Goal: Task Accomplishment & Management: Use online tool/utility

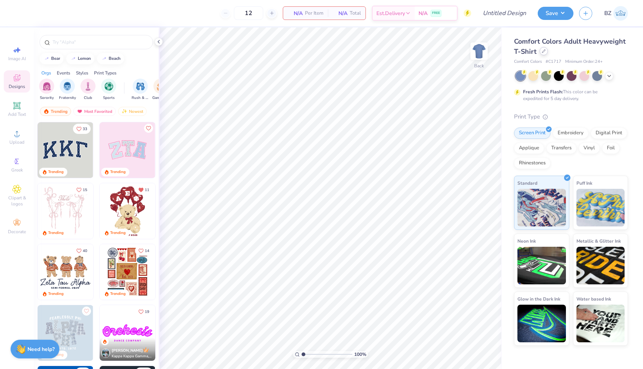
click at [544, 52] on icon at bounding box center [544, 51] width 4 height 4
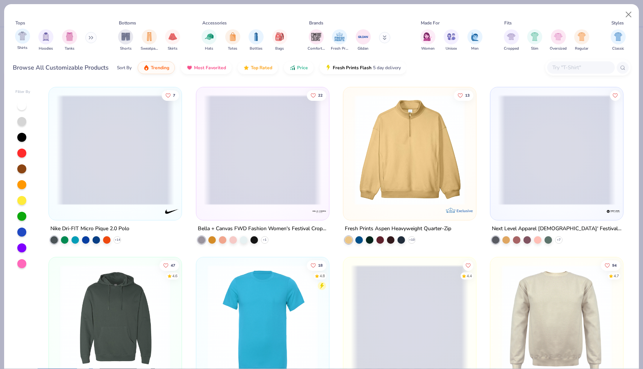
click at [15, 40] on div "Shirts Hoodies Tanks" at bounding box center [56, 40] width 86 height 28
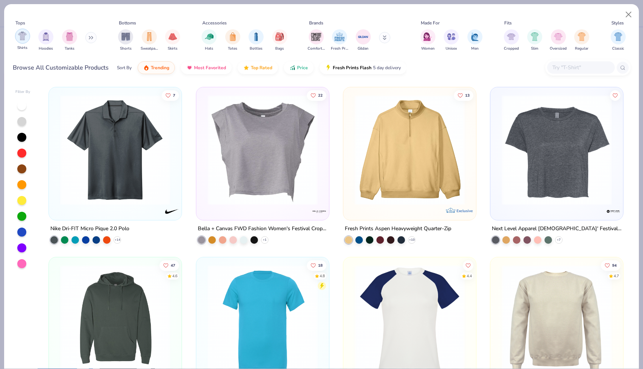
click at [25, 38] on img "filter for Shirts" at bounding box center [22, 36] width 9 height 9
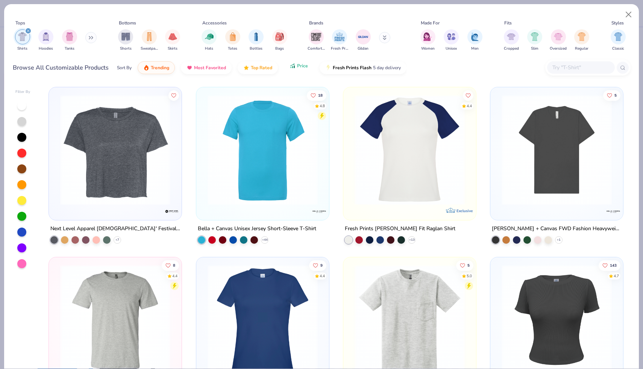
click at [303, 69] on button "Price" at bounding box center [299, 65] width 30 height 13
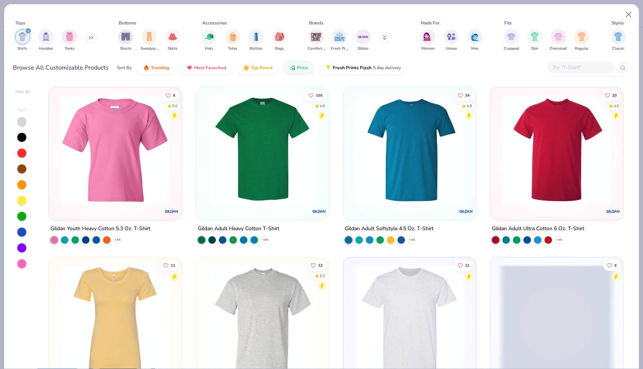
click at [290, 162] on img at bounding box center [263, 150] width 118 height 110
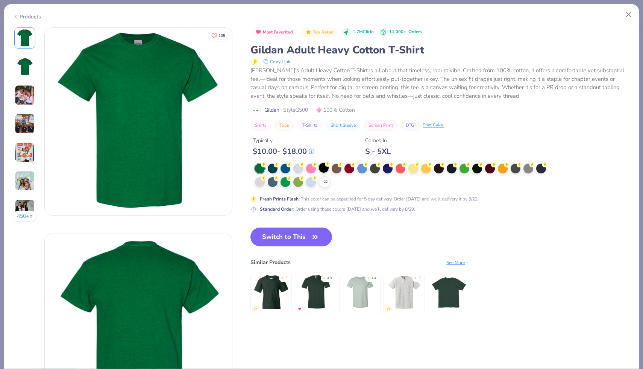
click at [324, 170] on div at bounding box center [324, 168] width 10 height 10
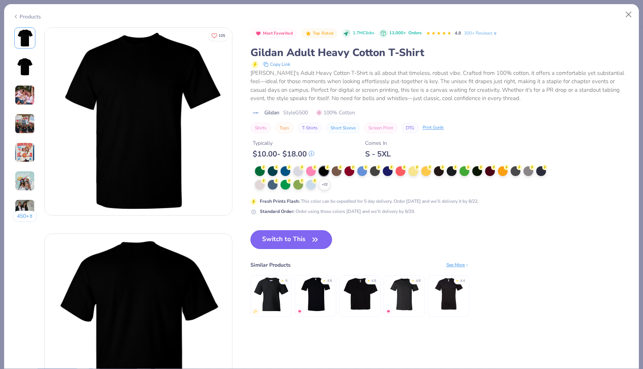
click at [303, 237] on button "Switch to This" at bounding box center [291, 239] width 82 height 19
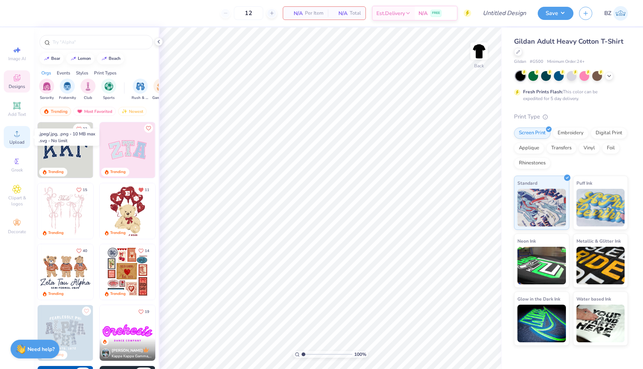
click at [13, 144] on span "Upload" at bounding box center [16, 142] width 15 height 6
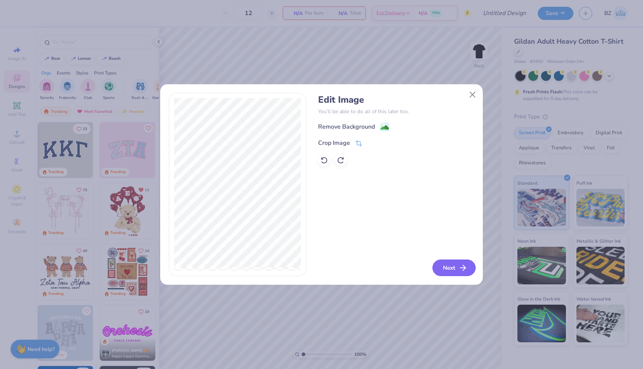
click at [452, 267] on button "Next" at bounding box center [453, 267] width 43 height 17
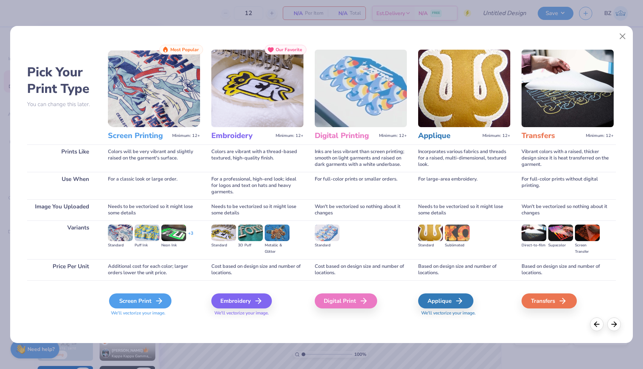
click at [146, 303] on div "Screen Print" at bounding box center [140, 300] width 62 height 15
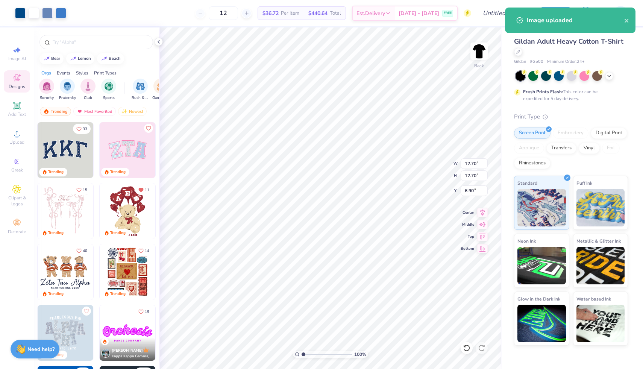
type input "3.26"
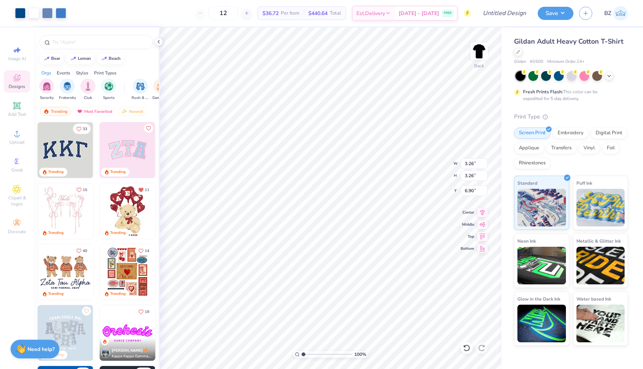
type input "3.00"
type input "3.31"
click at [477, 56] on img at bounding box center [479, 51] width 30 height 30
click at [19, 117] on span "Add Text" at bounding box center [17, 114] width 18 height 6
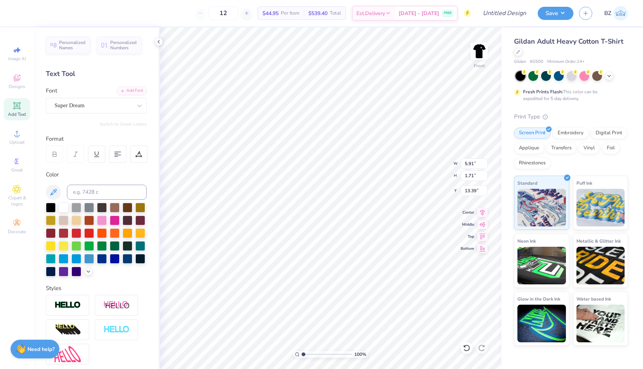
scroll to position [0, 1]
click at [94, 100] on div "Super Dream" at bounding box center [93, 106] width 79 height 12
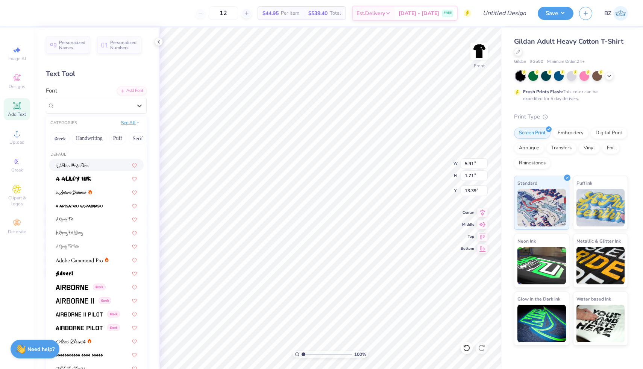
click at [132, 125] on button "See All" at bounding box center [130, 123] width 23 height 8
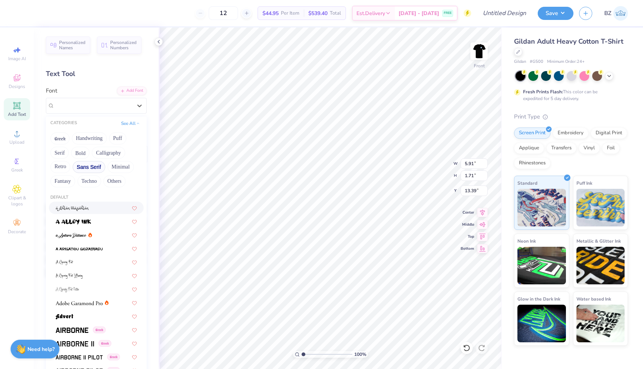
click at [88, 165] on button "Sans Serif" at bounding box center [89, 167] width 33 height 12
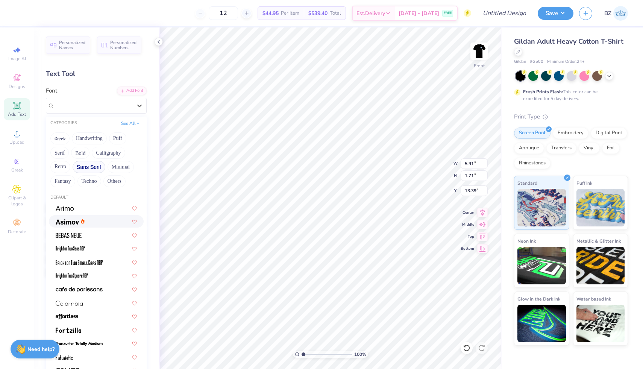
click at [96, 223] on div at bounding box center [96, 221] width 81 height 8
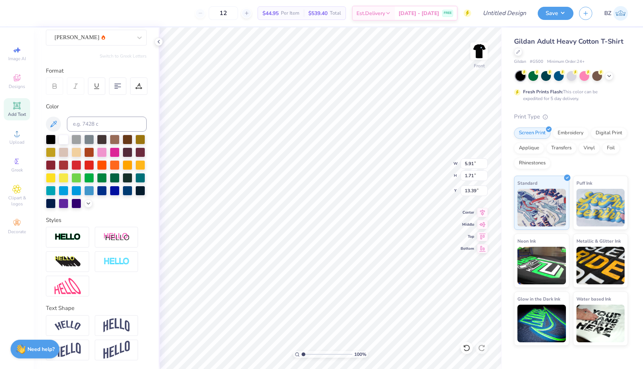
scroll to position [1, 1]
type textarea "Montclair State University"
click at [120, 88] on icon at bounding box center [117, 86] width 7 height 7
type input "5.61"
type input "4.25"
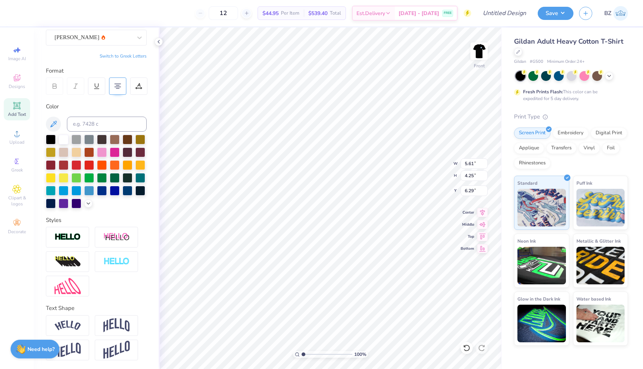
type input "3.00"
type input "9.26"
type input "7.00"
click at [237, 13] on input "12" at bounding box center [223, 13] width 29 height 14
type input "1"
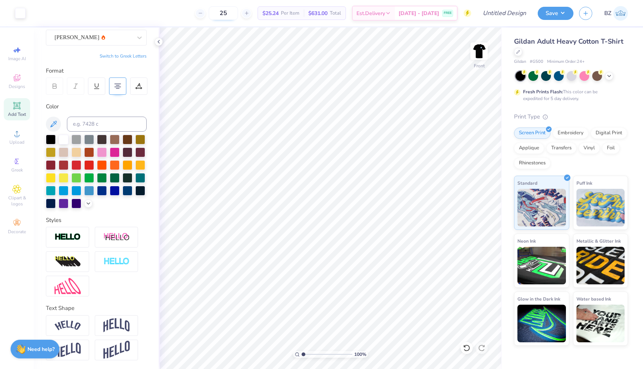
type input "2"
type input "35"
click at [482, 47] on img at bounding box center [479, 51] width 30 height 30
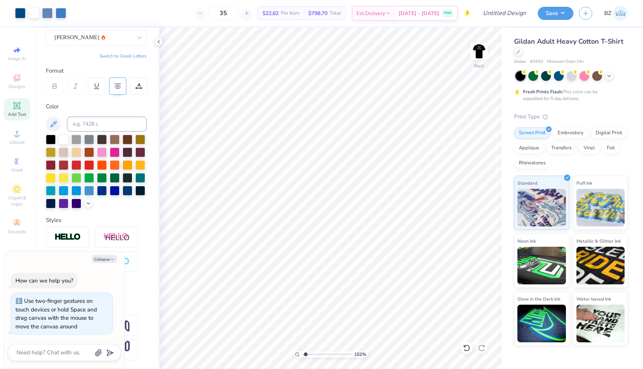
drag, startPoint x: 303, startPoint y: 356, endPoint x: 305, endPoint y: 352, distance: 4.2
click at [305, 352] on input "range" at bounding box center [327, 354] width 51 height 7
drag, startPoint x: 306, startPoint y: 355, endPoint x: 311, endPoint y: 355, distance: 4.9
type input "2.8"
click at [312, 355] on input "range" at bounding box center [327, 354] width 51 height 7
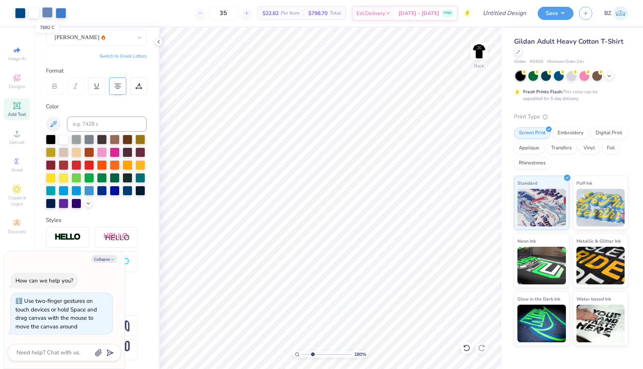
click at [47, 15] on div at bounding box center [47, 12] width 11 height 11
type textarea "x"
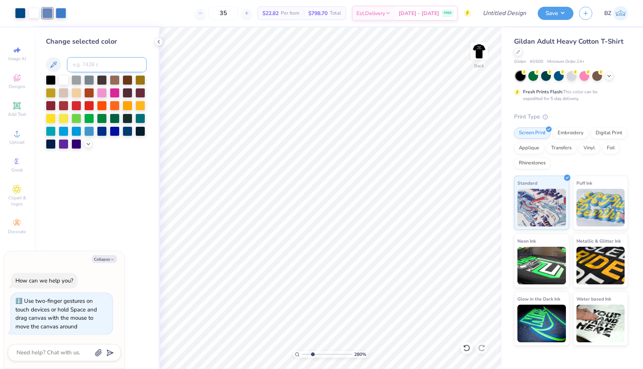
click at [97, 61] on input at bounding box center [107, 64] width 80 height 15
type input "301"
type textarea "x"
drag, startPoint x: 313, startPoint y: 355, endPoint x: 284, endPoint y: 355, distance: 29.0
type input "1"
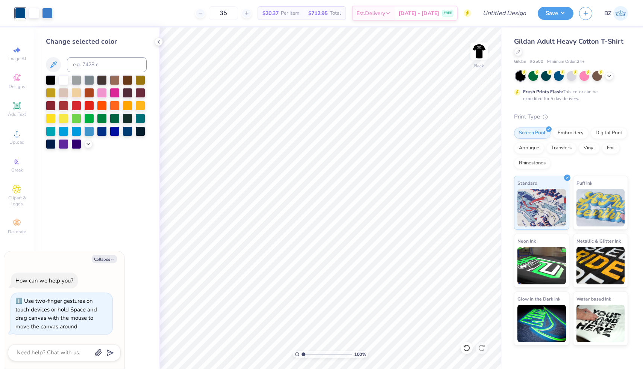
click at [302, 355] on input "range" at bounding box center [327, 354] width 51 height 7
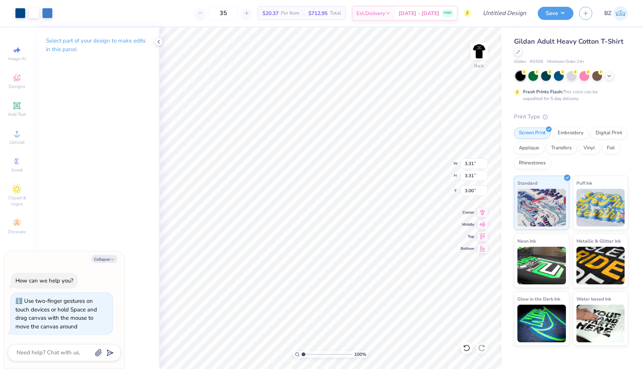
type textarea "x"
type input "4.53"
click at [480, 48] on img at bounding box center [479, 51] width 30 height 30
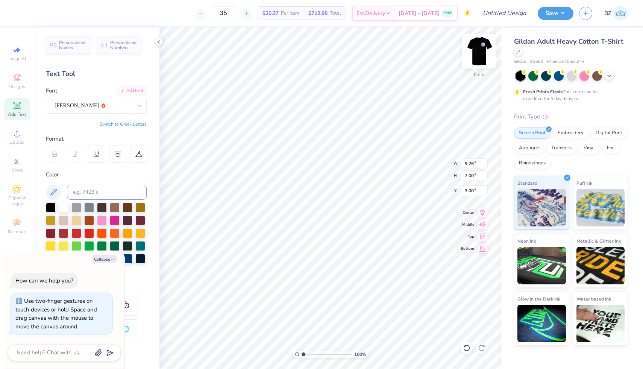
type textarea "x"
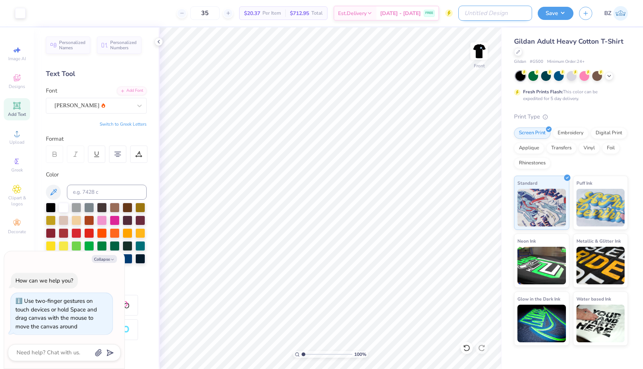
click at [517, 14] on input "Design Title" at bounding box center [495, 13] width 74 height 15
type input "d"
type textarea "x"
type input "ds"
type textarea "x"
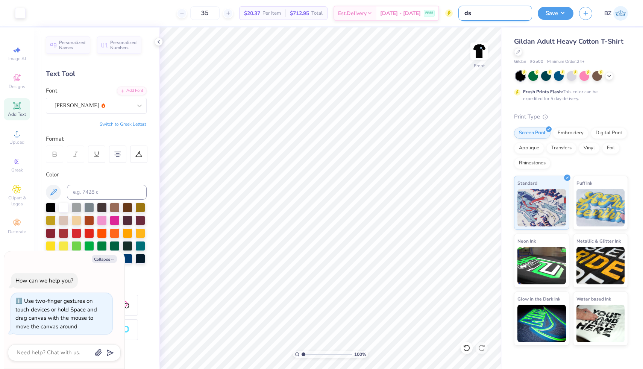
type input "d"
type textarea "x"
type input "de"
type textarea "x"
type input "des"
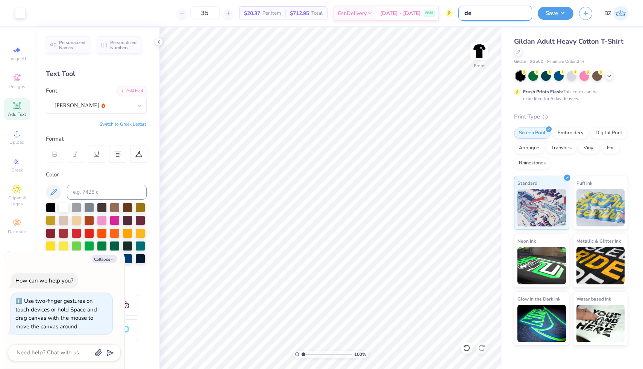
type textarea "x"
type input "desi"
type textarea "x"
type input "desig"
type textarea "x"
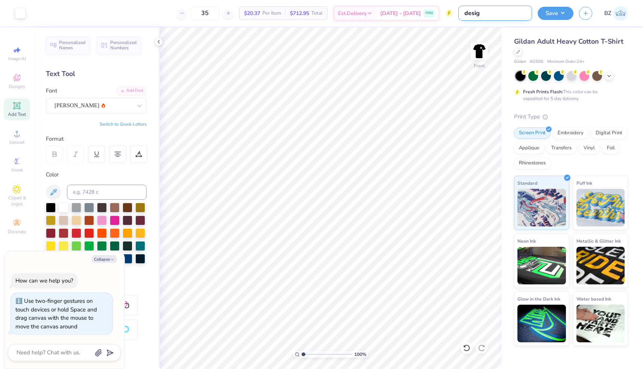
type input "desigj"
type textarea "x"
type input "desigj"
type textarea "x"
type input "desigj"
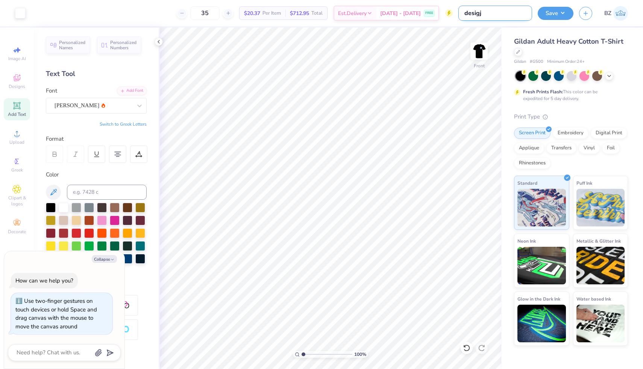
type textarea "x"
type input "desig"
type textarea "x"
type input "design"
type textarea "x"
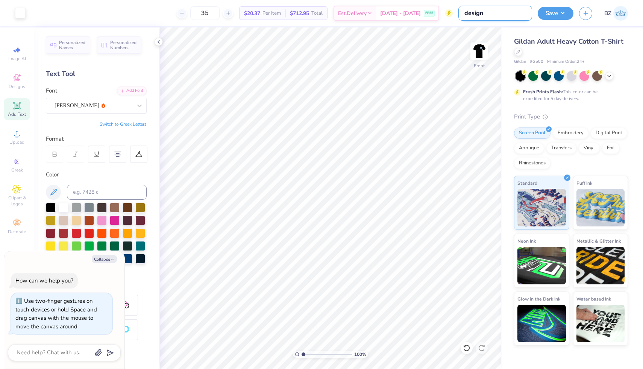
type input "design"
type textarea "x"
type input "design #"
type textarea "x"
type input "design #1"
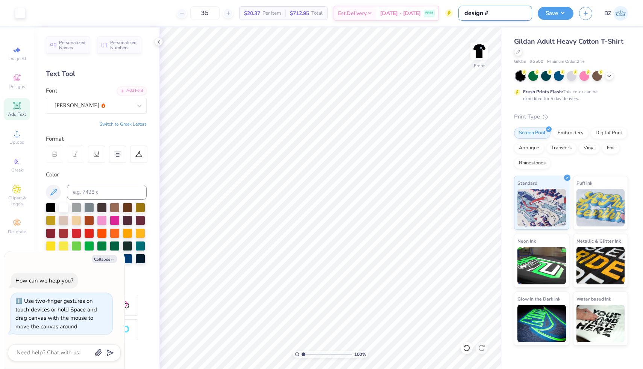
type textarea "x"
type input "design #1"
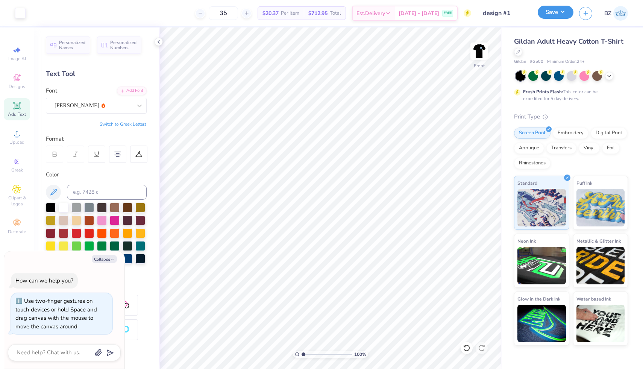
click at [555, 14] on button "Save" at bounding box center [556, 12] width 36 height 13
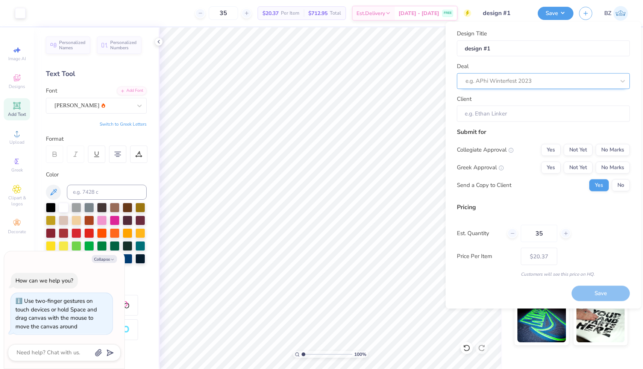
click at [544, 77] on div at bounding box center [540, 81] width 150 height 10
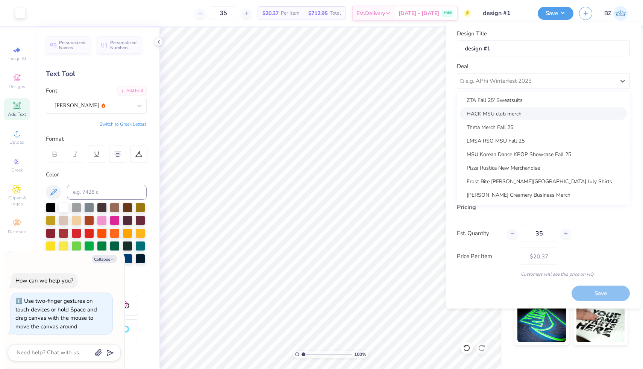
scroll to position [82, 0]
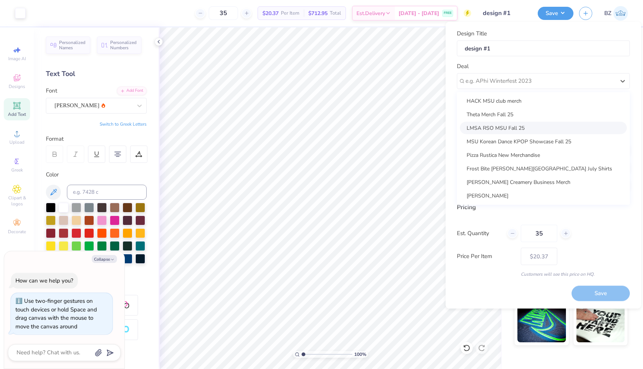
click at [518, 131] on div "LMSA RSO MSU Fall 25" at bounding box center [543, 127] width 167 height 12
type textarea "x"
type input "Melvin Rodriguez"
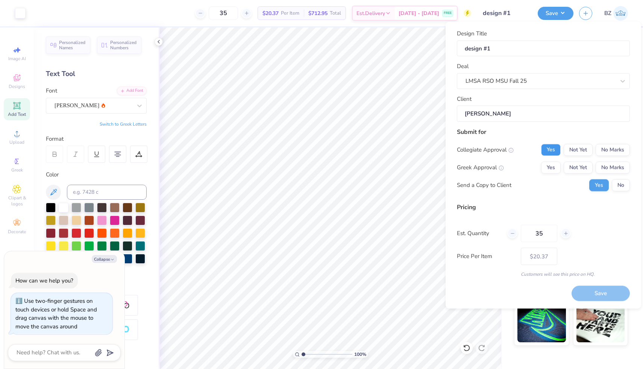
click at [556, 151] on button "Yes" at bounding box center [551, 150] width 20 height 12
click at [602, 165] on button "No Marks" at bounding box center [613, 167] width 34 height 12
click at [590, 293] on button "Save" at bounding box center [601, 293] width 58 height 15
type input "$20.37"
type textarea "x"
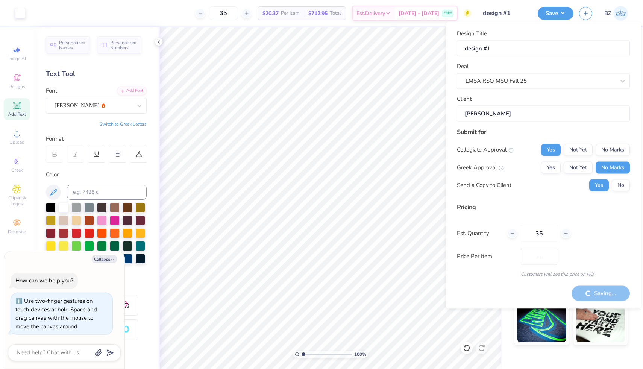
type input "$20.37"
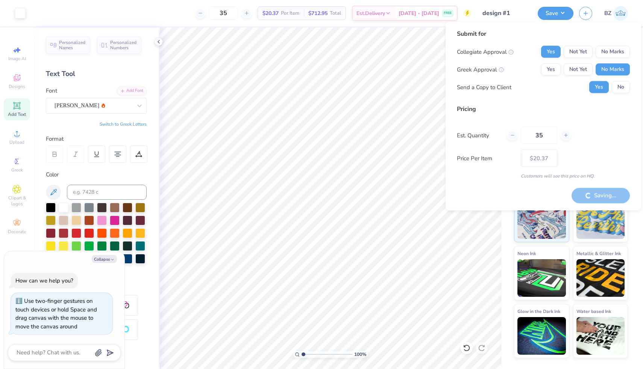
type textarea "x"
type input "$20.37"
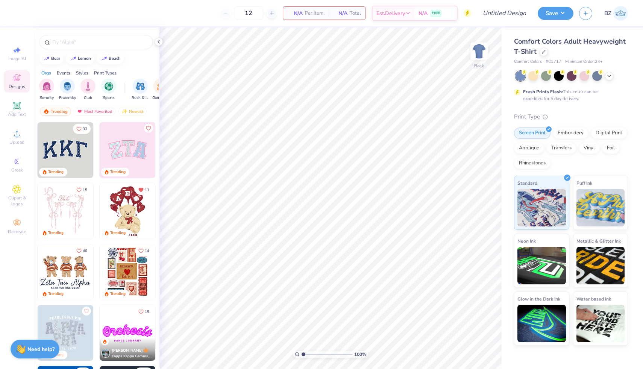
click at [546, 56] on div "Comfort Colors Adult Heavyweight T-Shirt" at bounding box center [571, 46] width 114 height 20
click at [543, 52] on icon at bounding box center [543, 51] width 3 height 3
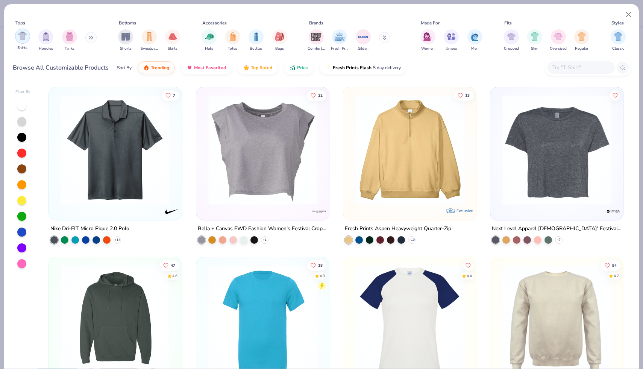
click at [23, 41] on div "filter for Shirts" at bounding box center [22, 36] width 15 height 15
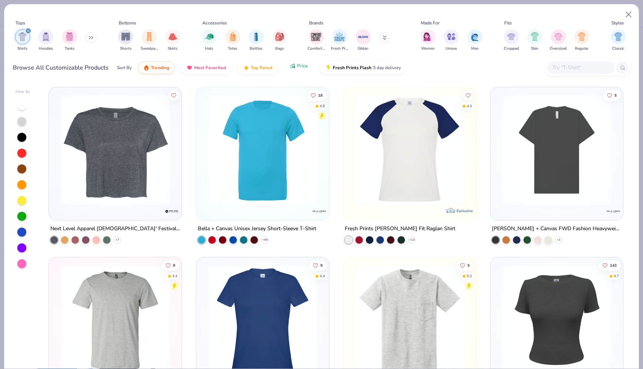
click at [288, 68] on button "Price" at bounding box center [299, 65] width 30 height 13
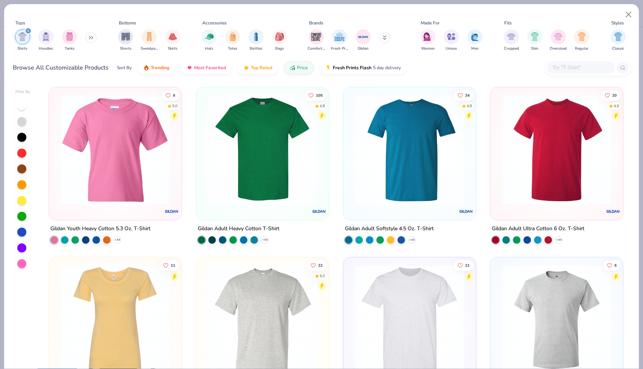
click at [257, 162] on img at bounding box center [263, 150] width 118 height 110
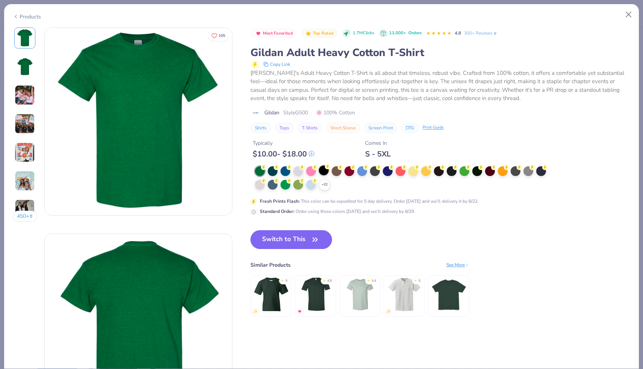
click at [324, 171] on div at bounding box center [324, 170] width 10 height 10
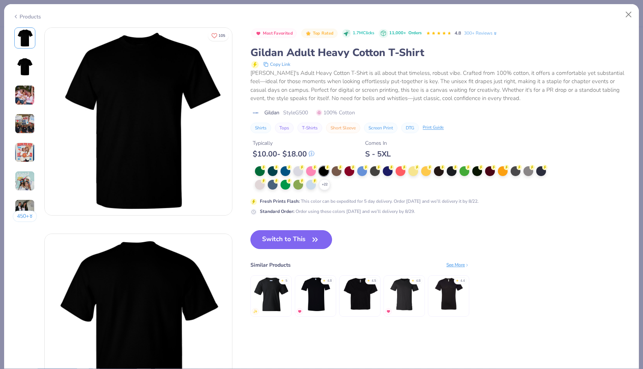
click at [295, 240] on button "Switch to This" at bounding box center [291, 239] width 82 height 19
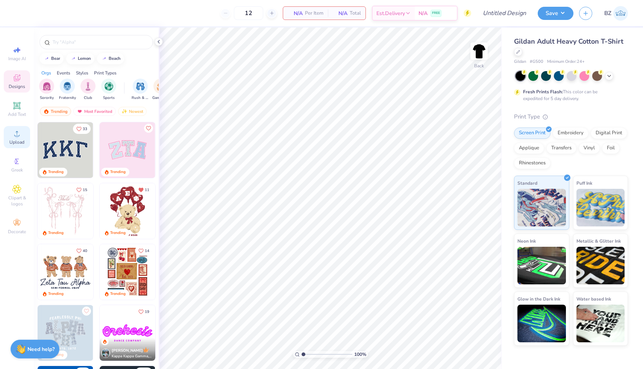
click at [14, 138] on icon at bounding box center [16, 133] width 9 height 9
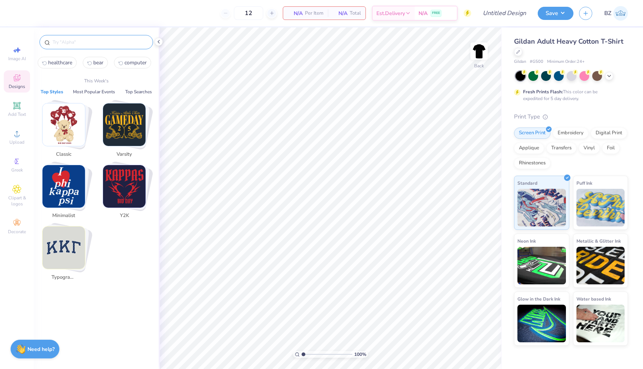
click at [76, 40] on input "text" at bounding box center [100, 42] width 96 height 8
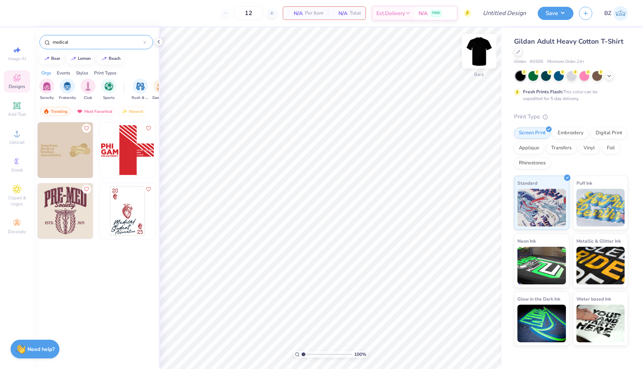
type input "medical"
click at [481, 51] on img at bounding box center [479, 51] width 30 height 30
click at [64, 208] on img at bounding box center [66, 211] width 56 height 56
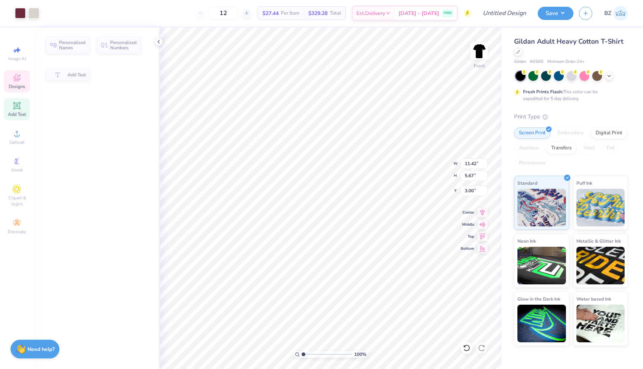
type input "5.67"
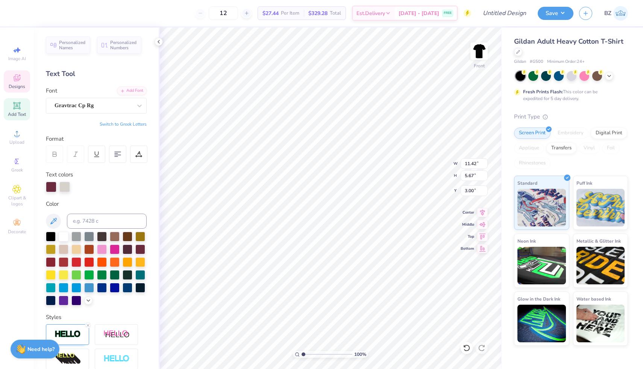
type textarea "PE-MED"
type input "5.71"
type input "2.16"
type input "6.91"
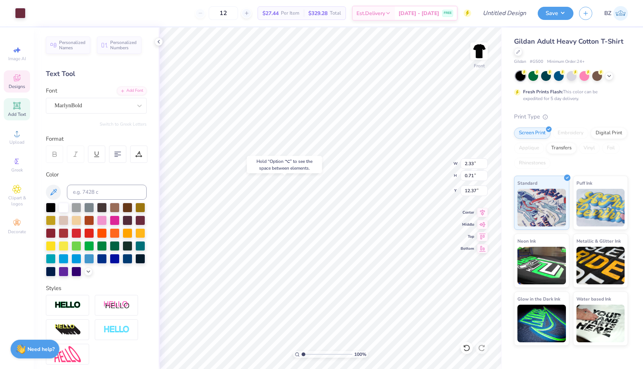
type input "12.42"
click at [478, 49] on img at bounding box center [479, 51] width 30 height 30
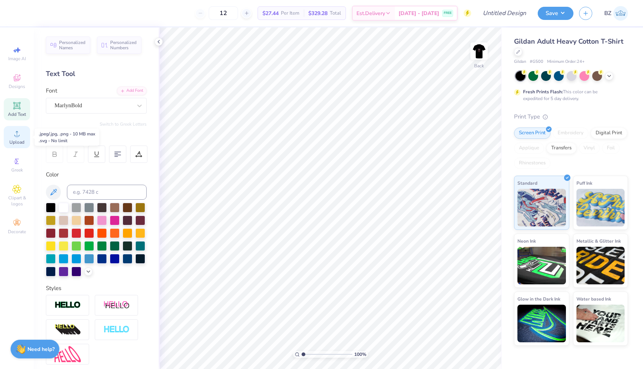
click at [20, 130] on icon at bounding box center [16, 133] width 9 height 9
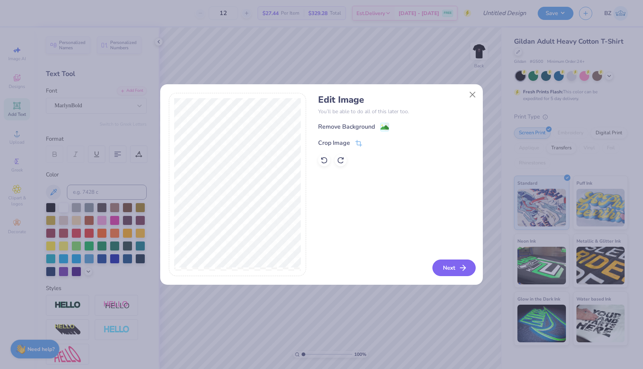
click at [440, 264] on button "Next" at bounding box center [453, 267] width 43 height 17
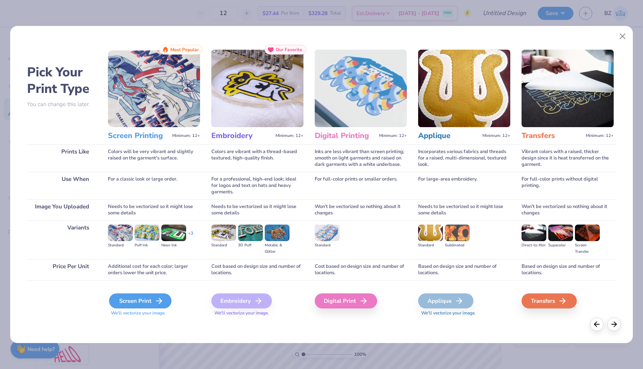
click at [132, 307] on div "Screen Print" at bounding box center [140, 300] width 62 height 15
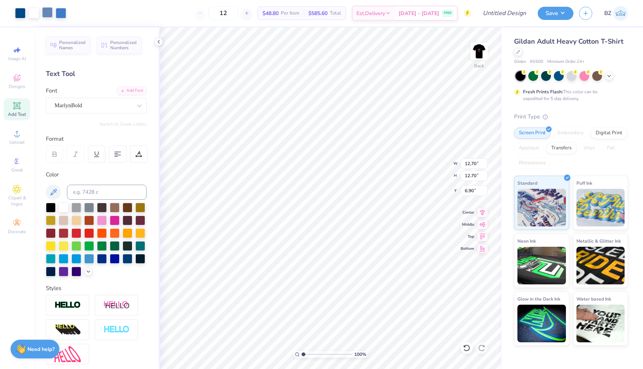
click at [45, 14] on div at bounding box center [47, 12] width 11 height 11
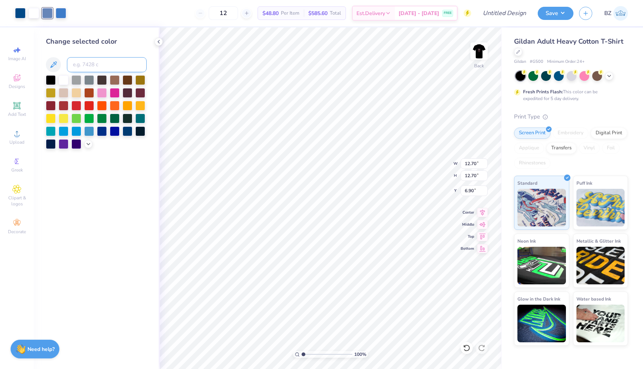
click at [93, 65] on input at bounding box center [107, 64] width 80 height 15
type input "301"
type input "4.18"
type input "3.00"
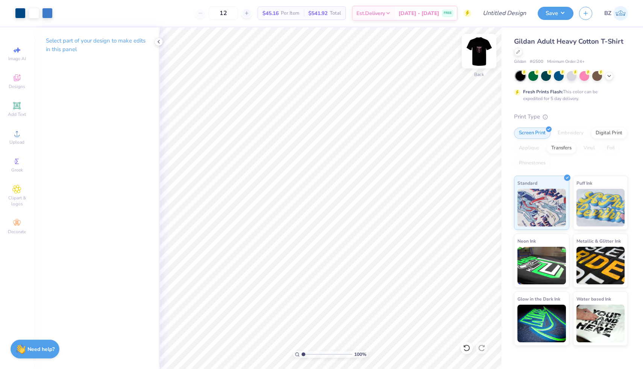
click at [478, 58] on img at bounding box center [479, 51] width 30 height 30
click at [478, 57] on img at bounding box center [479, 51] width 30 height 30
click at [473, 53] on img at bounding box center [479, 51] width 30 height 30
type input "9.26"
click at [24, 16] on div at bounding box center [20, 12] width 11 height 11
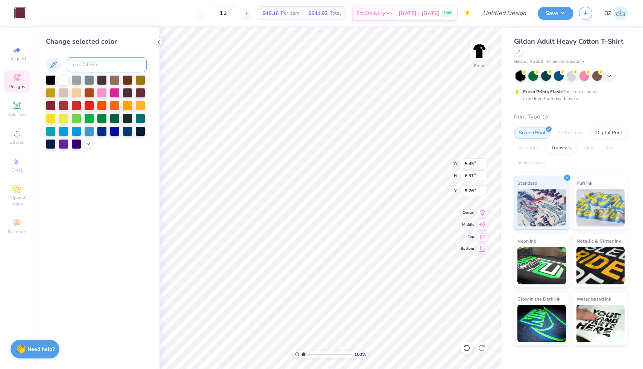
click at [108, 64] on input at bounding box center [107, 64] width 80 height 15
type input "660"
type input "5.67"
type input "1.34"
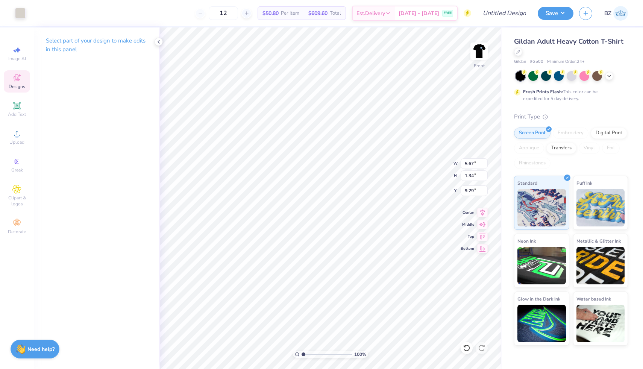
type input "9.43"
click at [482, 52] on img at bounding box center [479, 51] width 30 height 30
click at [481, 49] on img at bounding box center [479, 51] width 30 height 30
click at [46, 14] on div at bounding box center [47, 12] width 11 height 11
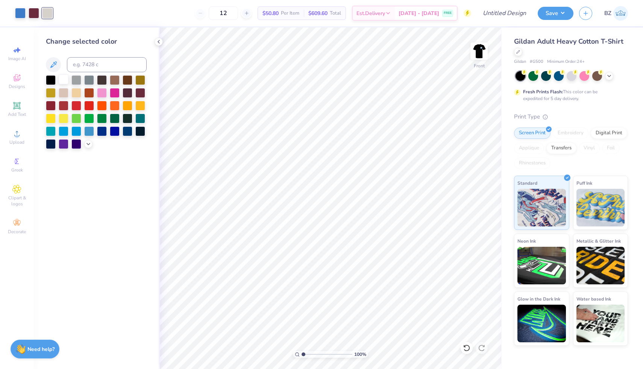
click at [64, 79] on div at bounding box center [64, 79] width 10 height 10
click at [35, 12] on div at bounding box center [34, 12] width 11 height 11
click at [478, 49] on img at bounding box center [479, 51] width 30 height 30
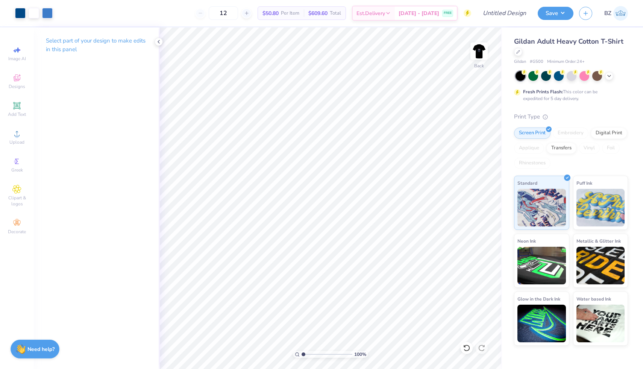
click at [477, 44] on img at bounding box center [479, 51] width 15 height 15
click at [21, 12] on div at bounding box center [20, 12] width 11 height 11
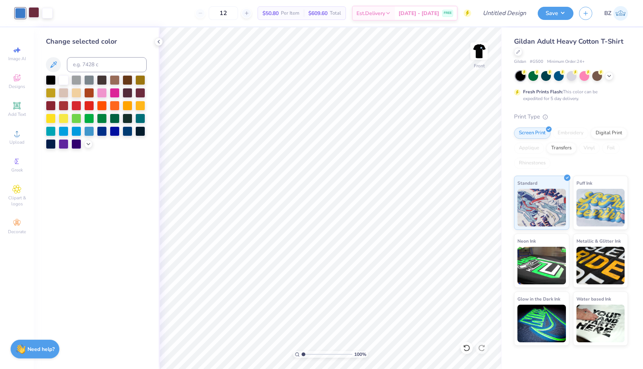
click at [34, 13] on div at bounding box center [34, 12] width 11 height 11
click at [91, 66] on input at bounding box center [107, 64] width 80 height 15
type input "301"
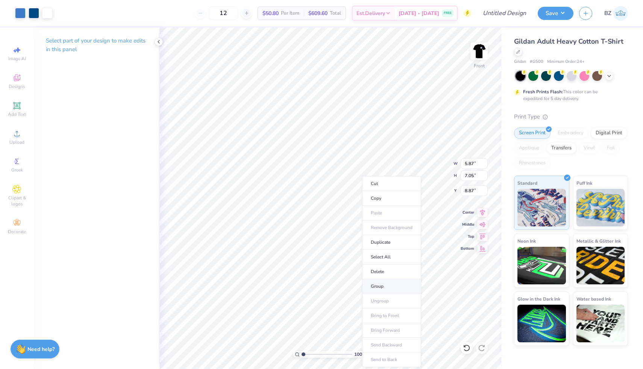
click at [379, 281] on li "Group" at bounding box center [391, 286] width 59 height 15
type input "7.60"
type input "9.13"
type input "6.79"
click at [487, 55] on img at bounding box center [479, 51] width 30 height 30
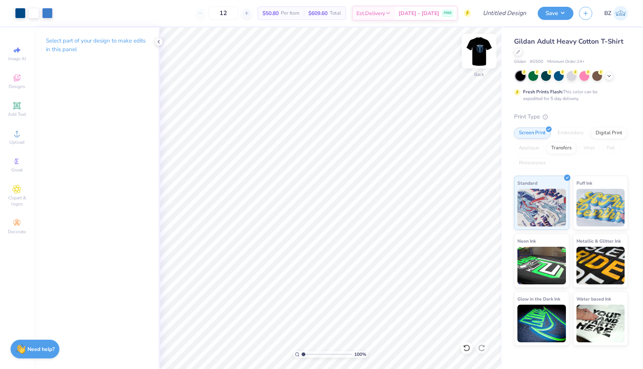
click at [484, 55] on img at bounding box center [479, 51] width 30 height 30
type input "8.34"
type input "10.02"
type input "7.88"
click at [15, 129] on icon at bounding box center [16, 133] width 9 height 9
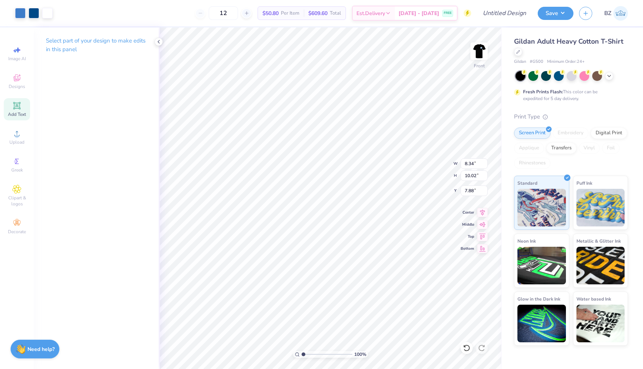
click at [18, 104] on icon at bounding box center [17, 106] width 6 height 6
type input "5.91"
type input "1.71"
type input "13.39"
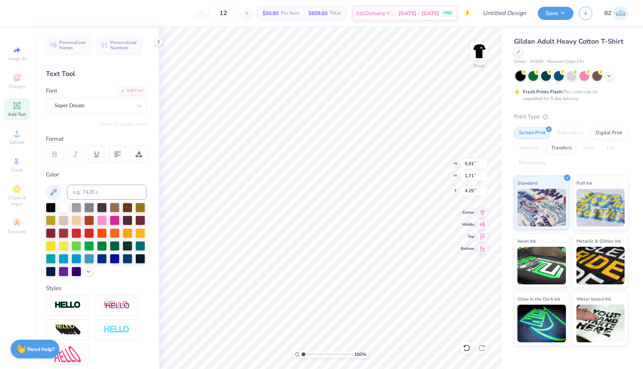
type input "4.25"
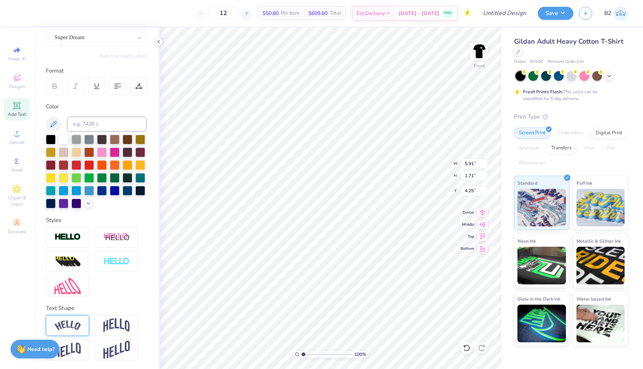
type textarea "Montclair State"
click at [75, 326] on img at bounding box center [68, 325] width 26 height 10
type input "0.51"
type input "0.48"
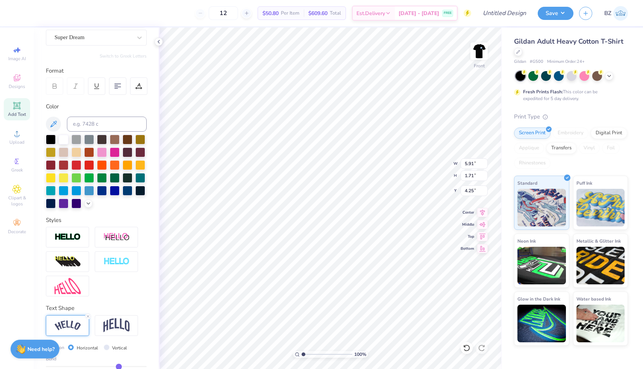
type input "0.48"
type input "0.43"
type input "0.37"
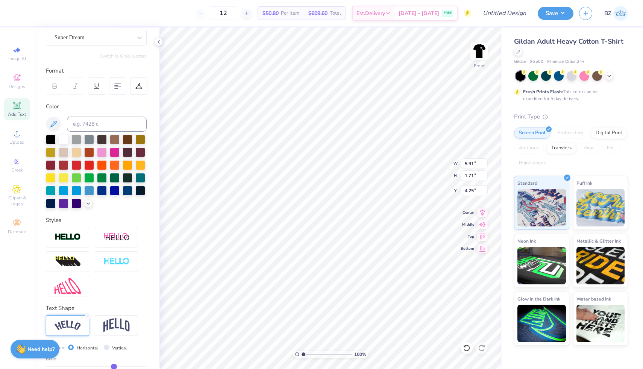
type input "0.3"
type input "0.30"
type input "0.19"
type input "0.15"
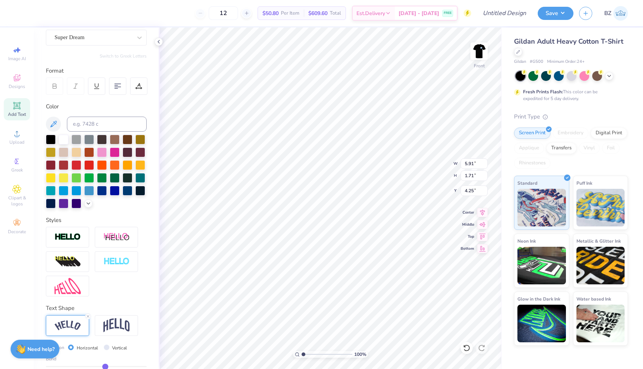
type input "0.15"
type input "0.11"
type input "0.09"
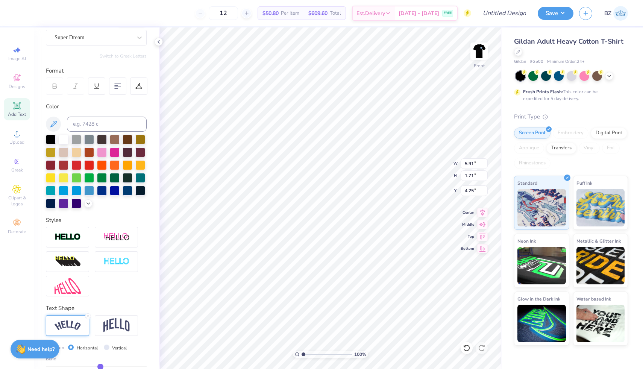
type input "0.08"
type input "0.07"
type input "0.06"
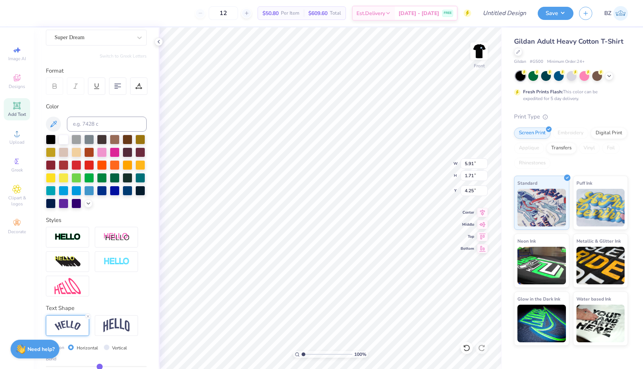
type input "0.06"
type input "0.05"
type input "0.04"
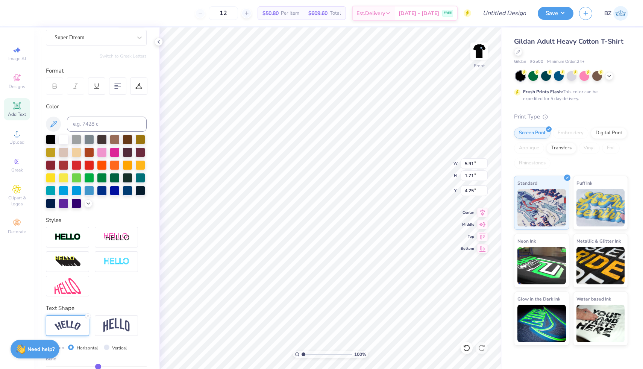
type input "0.03"
type input "0.02"
type input "0.01"
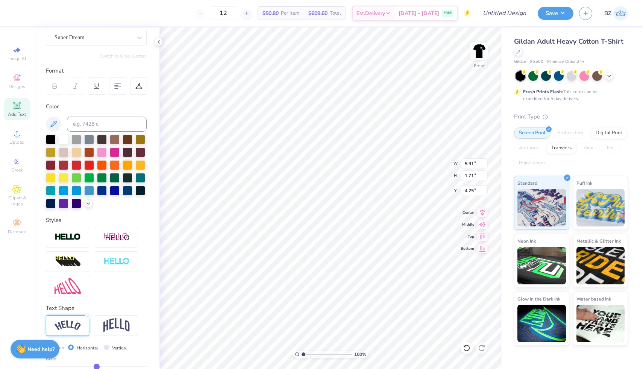
type input "0.01"
type input "0"
type input "0.00"
type input "-0.01"
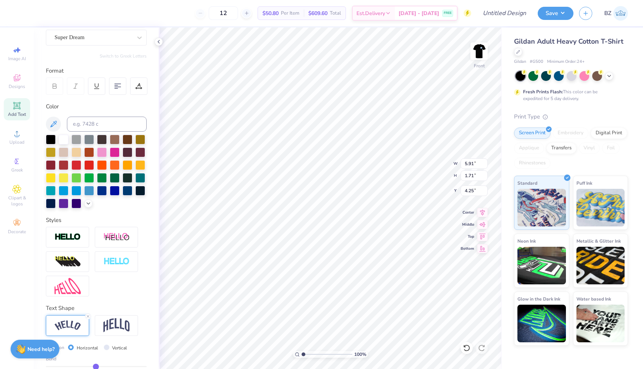
type input "-0.02"
type input "-0.03"
drag, startPoint x: 121, startPoint y: 366, endPoint x: 94, endPoint y: 367, distance: 26.3
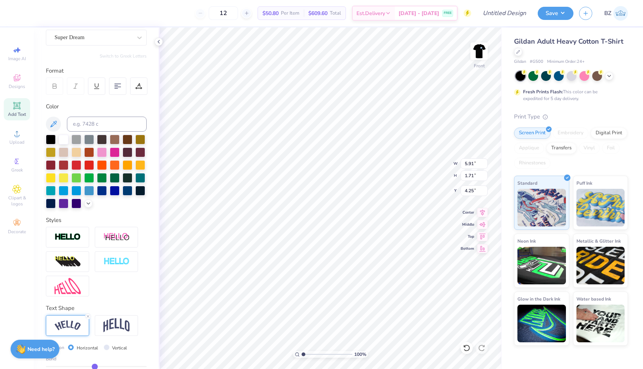
click at [94, 366] on input "range" at bounding box center [96, 366] width 101 height 1
type input "-0.01"
type input "0.03"
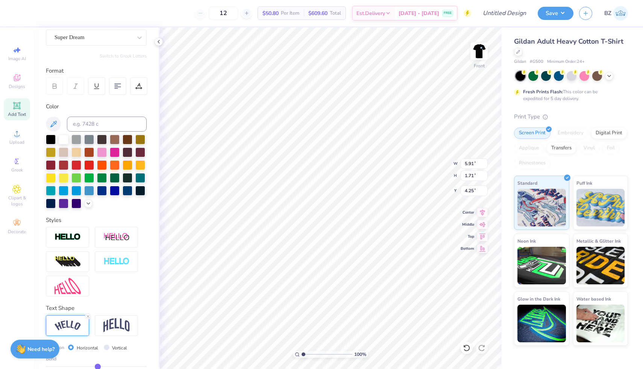
type input "0.06"
type input "0.08"
type input "0.11"
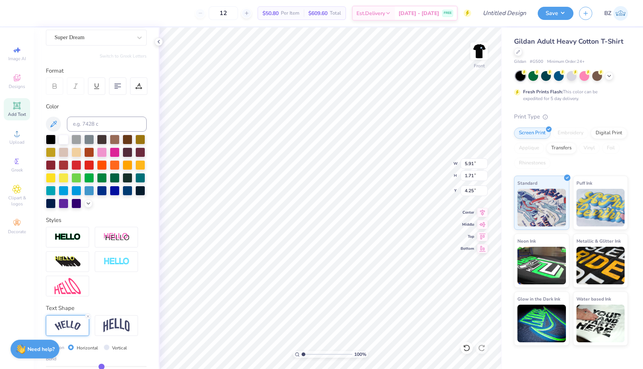
type input "0.11"
type input "0.13"
type input "0.15"
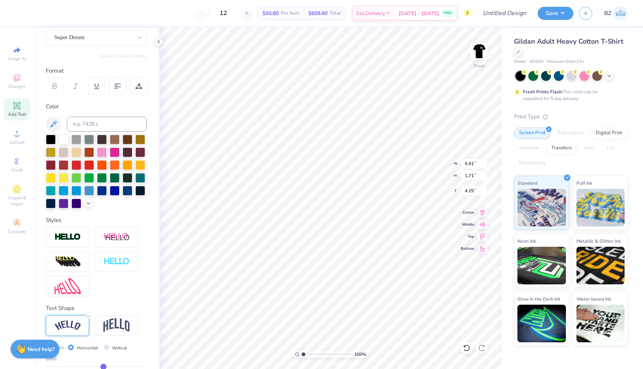
type input "0.16"
type input "0.18"
type input "0.19"
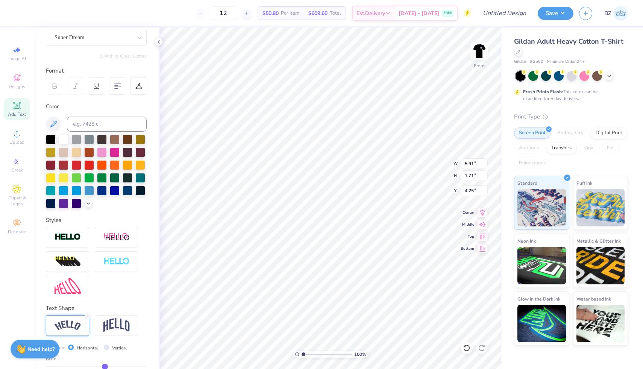
type input "0.19"
type input "0.2"
type input "0.20"
drag, startPoint x: 94, startPoint y: 367, endPoint x: 105, endPoint y: 367, distance: 10.9
click at [105, 367] on input "range" at bounding box center [96, 366] width 101 height 1
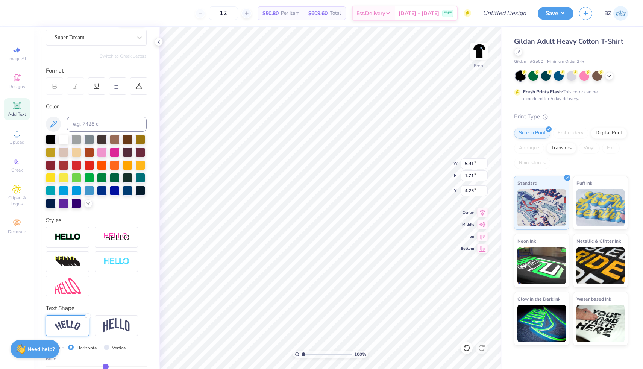
type input "0.23"
type input "0.26"
type input "0.31"
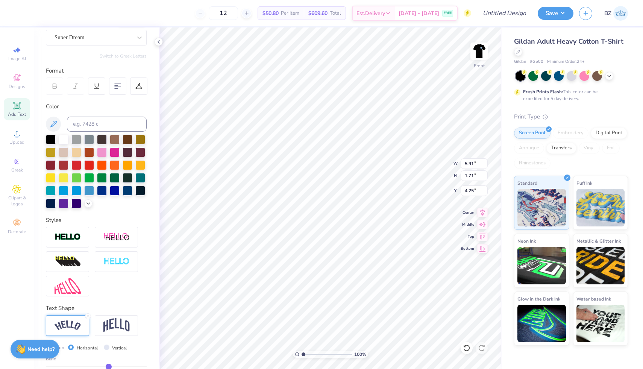
type input "0.31"
type input "0.36"
type input "0.4"
type input "0.40"
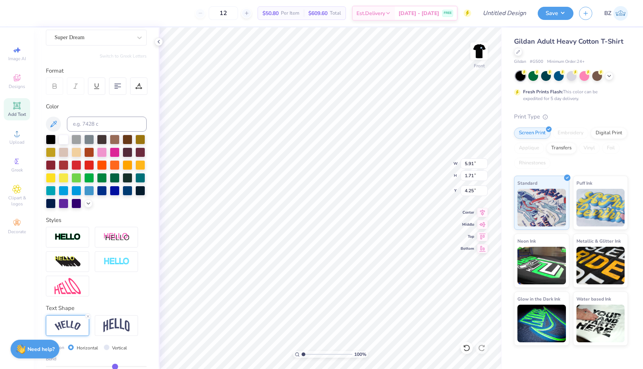
type input "0.43"
type input "0.46"
type input "0.47"
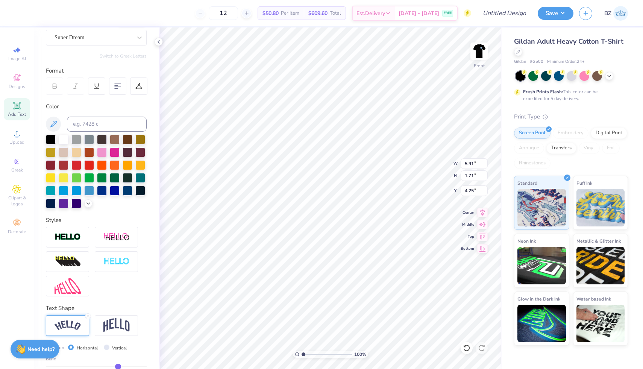
type input "0.47"
type input "0.48"
drag, startPoint x: 105, startPoint y: 367, endPoint x: 118, endPoint y: 367, distance: 12.8
type input "0.48"
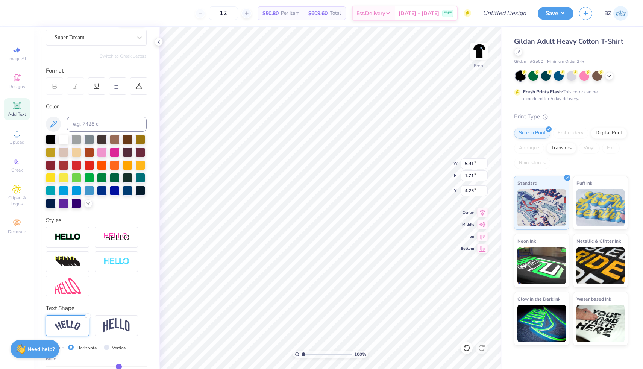
click at [119, 367] on input "range" at bounding box center [96, 366] width 101 height 1
type input "8.34"
type input "10.02"
type input "7.88"
type input "14.65"
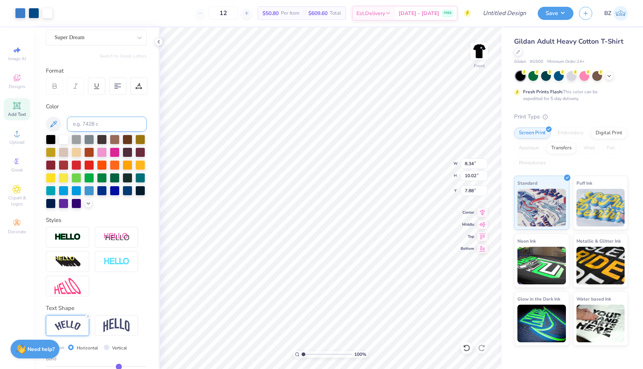
type input "3.02"
type input "3.60"
type input "12.03"
type input "2.48"
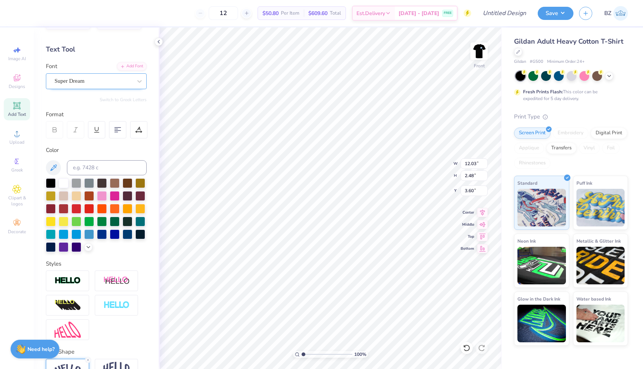
click at [131, 80] on div "Super Dream" at bounding box center [93, 81] width 79 height 12
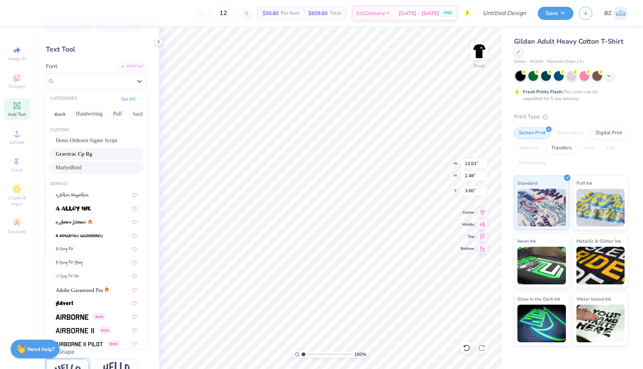
click at [99, 166] on div "MarlynBold" at bounding box center [96, 168] width 81 height 8
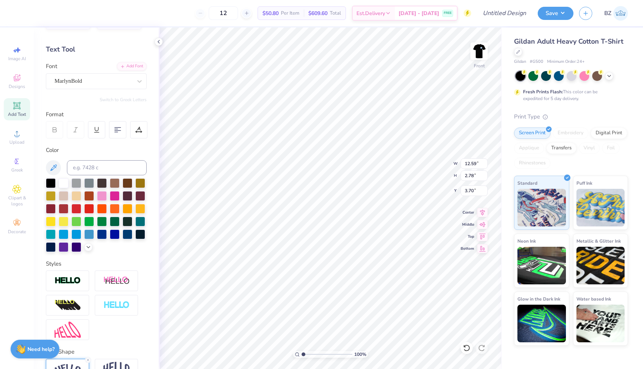
type input "12.59"
type input "2.78"
click at [393, 185] on li "Duplicate" at bounding box center [402, 186] width 59 height 15
type input "19.84"
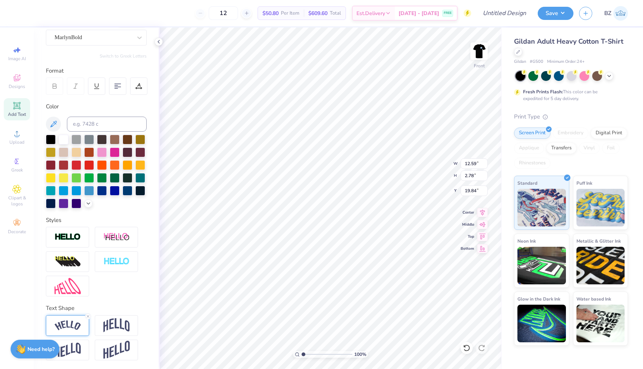
type textarea "University"
click at [73, 322] on img at bounding box center [68, 325] width 26 height 10
type input "0.4"
type input "0.40"
type input "0.29"
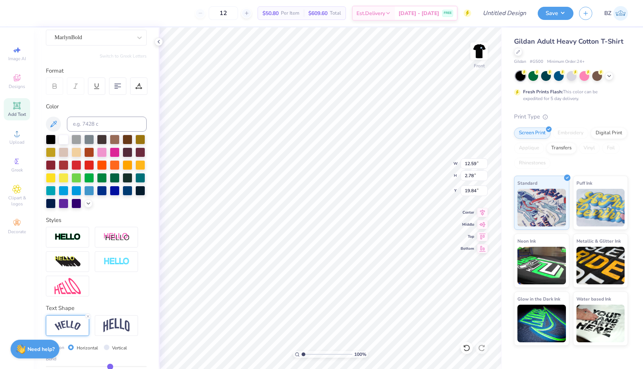
type input "0.29"
type input "0.12"
type input "-0.07"
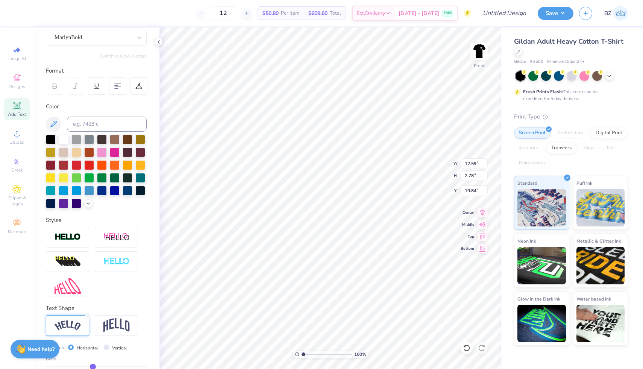
type input "-0.25"
type input "-0.35"
type input "-0.46"
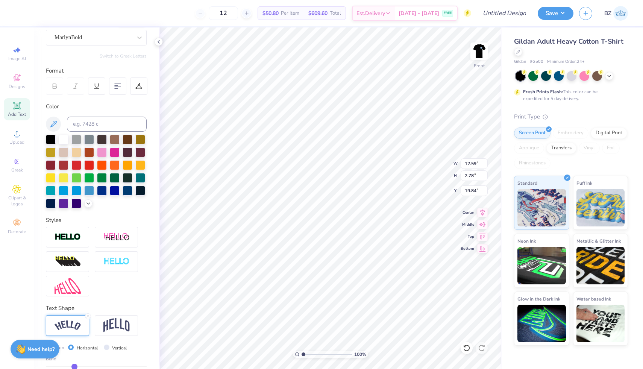
type input "-0.46"
type input "-0.5"
type input "-0.50"
type input "-0.55"
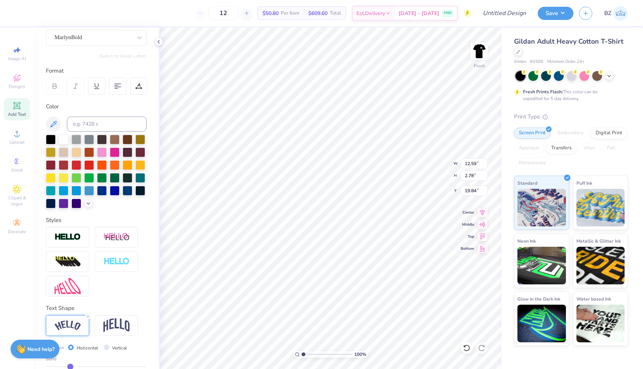
type input "-0.57"
type input "-0.58"
type input "-0.59"
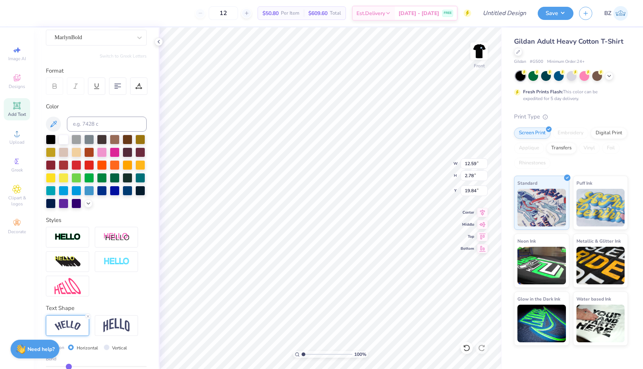
type input "-0.59"
type input "-0.6"
type input "-0.60"
type input "-0.62"
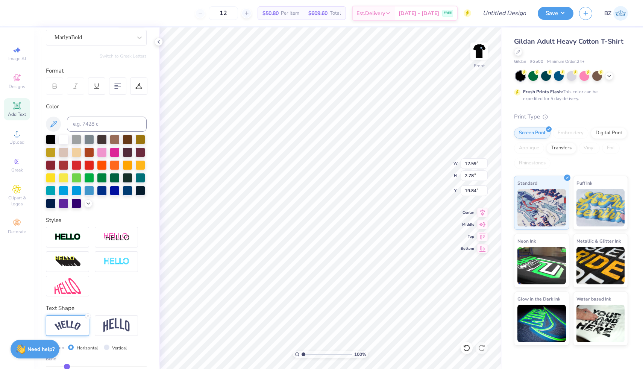
type input "-0.63"
type input "-0.64"
type input "-0.65"
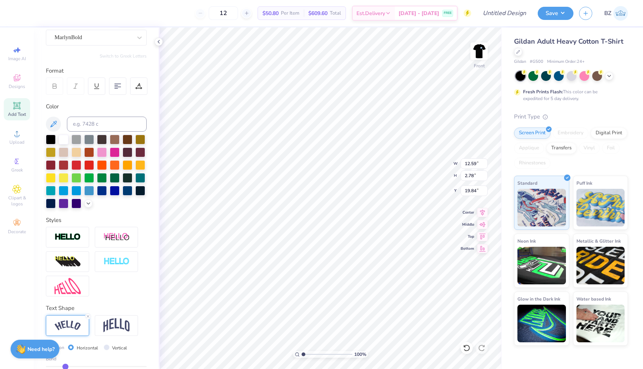
type input "-0.65"
drag, startPoint x: 119, startPoint y: 364, endPoint x: 65, endPoint y: 364, distance: 53.4
click at [65, 366] on input "range" at bounding box center [96, 366] width 101 height 1
type input "-0.64"
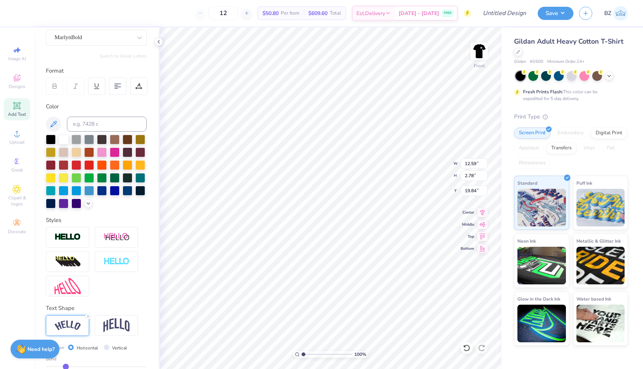
type input "-0.63"
type input "-0.62"
type input "-0.61"
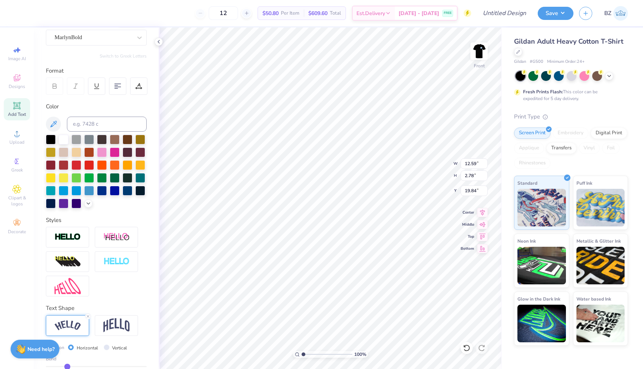
type input "-0.61"
type input "-0.59"
type input "-0.57"
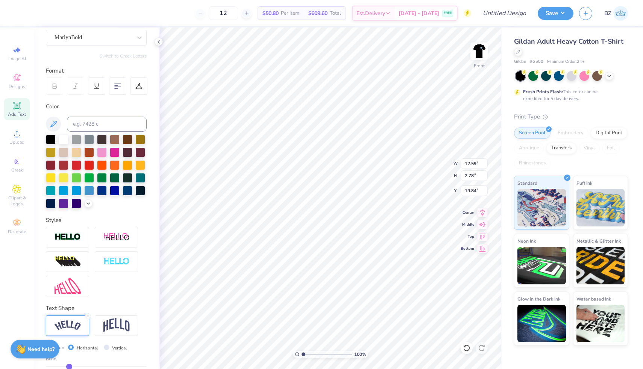
type input "-0.55"
type input "-0.54"
type input "-0.52"
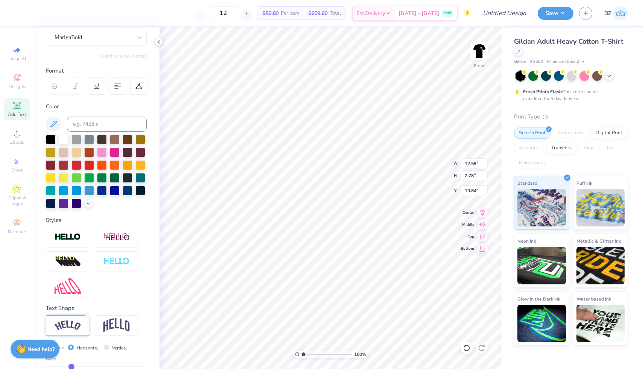
type input "-0.52"
type input "-0.5"
type input "-0.50"
type input "-0.49"
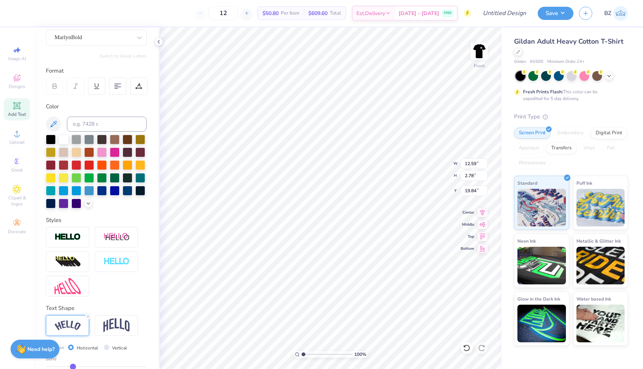
type input "-0.48"
type input "-0.47"
type input "-0.46"
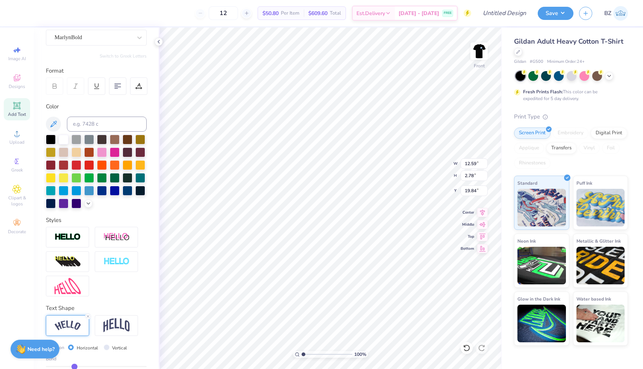
type input "-0.46"
type input "-0.45"
drag, startPoint x: 65, startPoint y: 364, endPoint x: 75, endPoint y: 364, distance: 9.4
type input "-0.45"
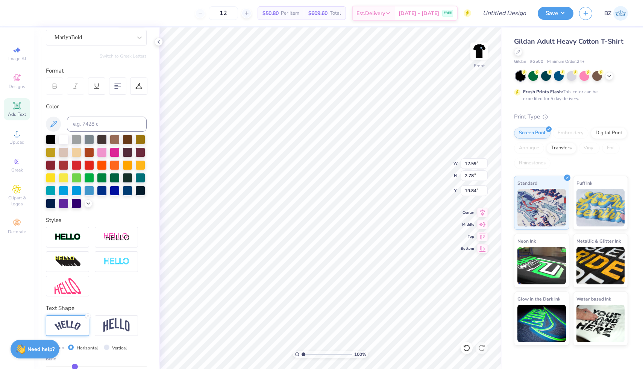
click at [75, 366] on input "range" at bounding box center [96, 366] width 101 height 1
type input "17.70"
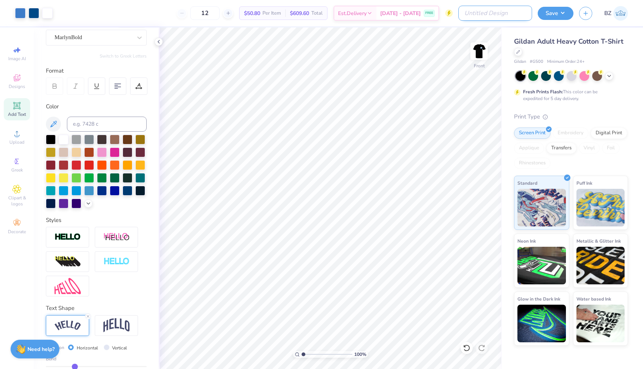
click at [505, 17] on input "Design Title" at bounding box center [495, 13] width 74 height 15
type input "design #2"
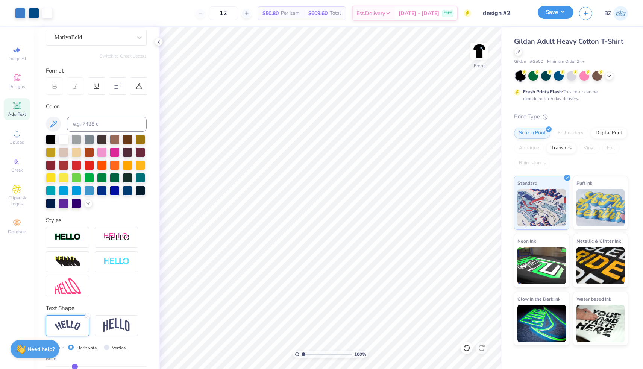
click at [557, 14] on button "Save" at bounding box center [556, 12] width 36 height 13
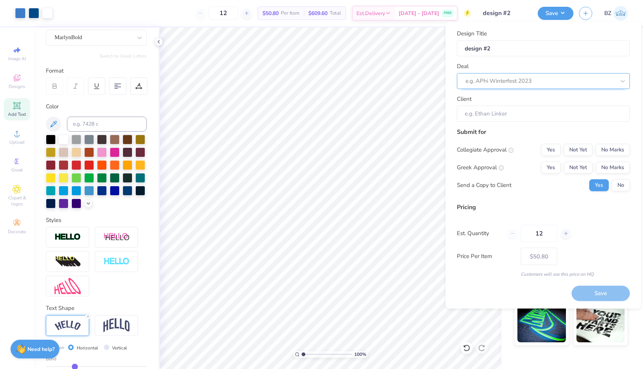
click at [523, 81] on div at bounding box center [540, 81] width 150 height 10
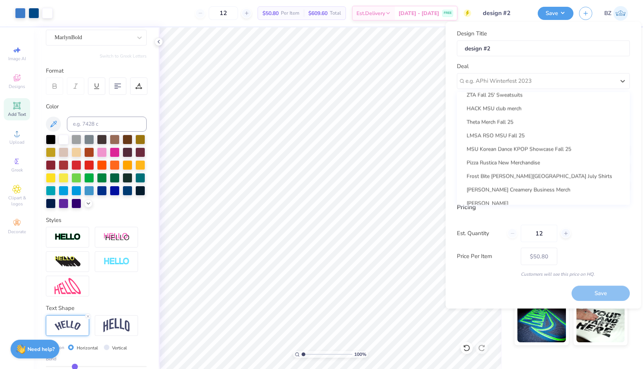
scroll to position [75, 0]
click at [529, 138] on div "LMSA RSO MSU Fall 25" at bounding box center [543, 134] width 167 height 12
type input "Melvin Rodriguez"
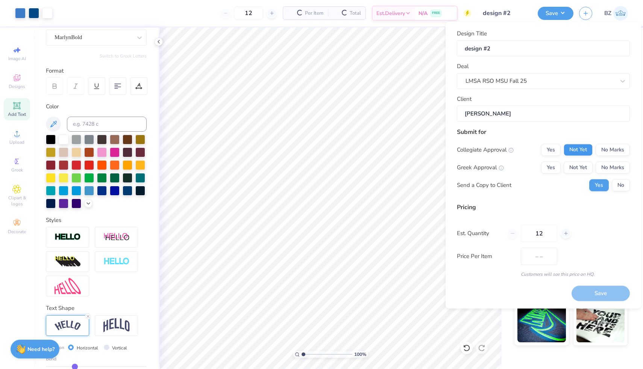
type input "$50.80"
click at [546, 231] on input "12" at bounding box center [539, 232] width 36 height 17
type input "1"
type input "2"
type input "35"
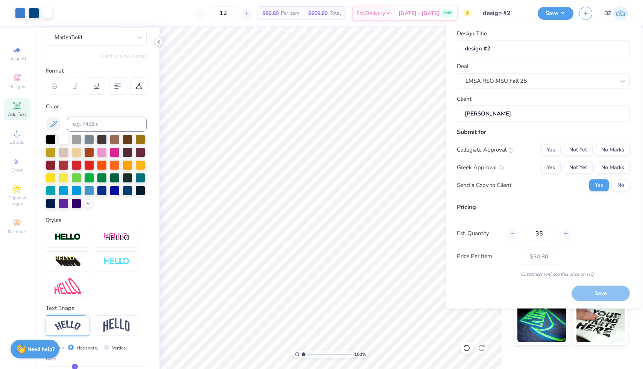
type input "35"
click at [555, 149] on button "Yes" at bounding box center [551, 150] width 20 height 12
click at [606, 167] on button "No Marks" at bounding box center [613, 167] width 34 height 12
click at [592, 290] on button "Save" at bounding box center [601, 293] width 58 height 15
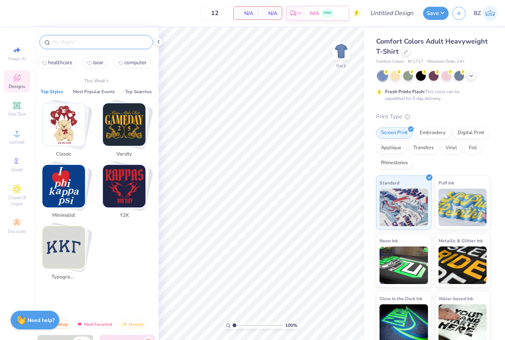
click at [88, 44] on input "text" at bounding box center [100, 42] width 96 height 8
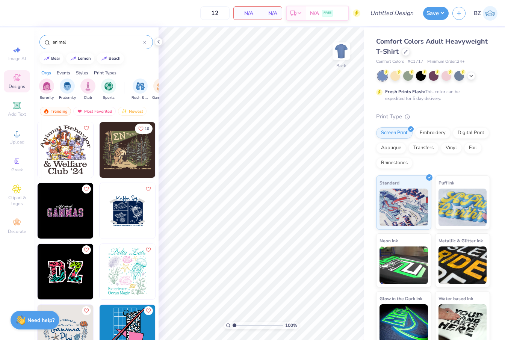
type input "animal"
click at [79, 47] on div "animal" at bounding box center [96, 42] width 114 height 14
click at [75, 44] on input "animal" at bounding box center [97, 42] width 91 height 8
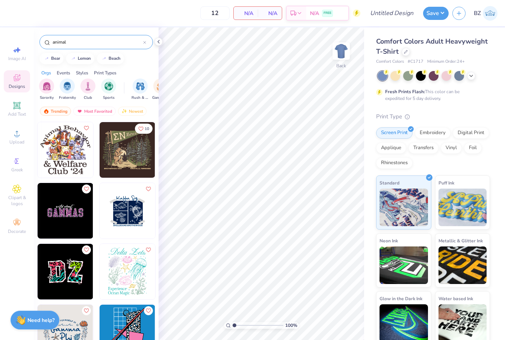
click at [75, 44] on input "animal" at bounding box center [97, 42] width 91 height 8
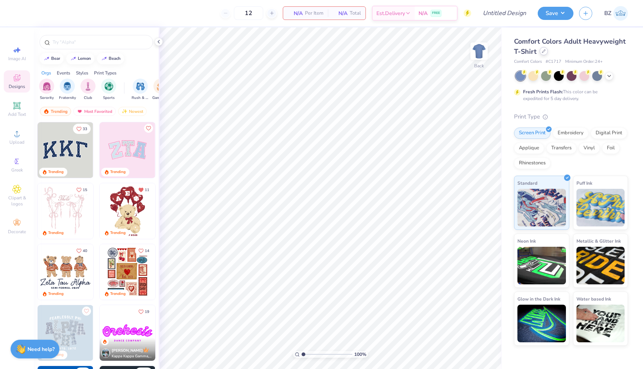
click at [545, 54] on div at bounding box center [544, 51] width 8 height 8
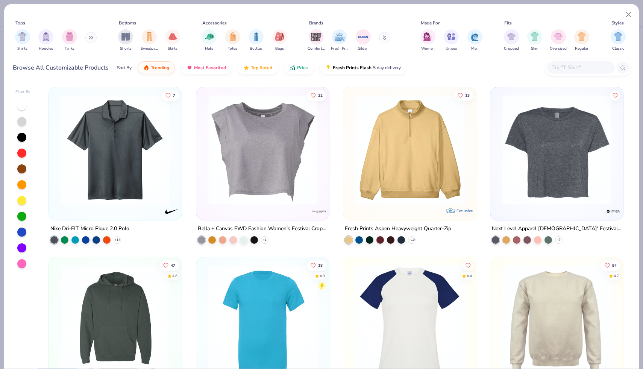
click at [92, 37] on icon at bounding box center [91, 38] width 5 height 4
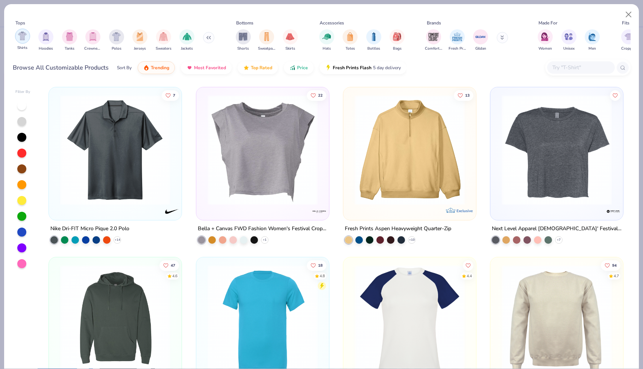
click at [20, 35] on img "filter for Shirts" at bounding box center [22, 36] width 9 height 9
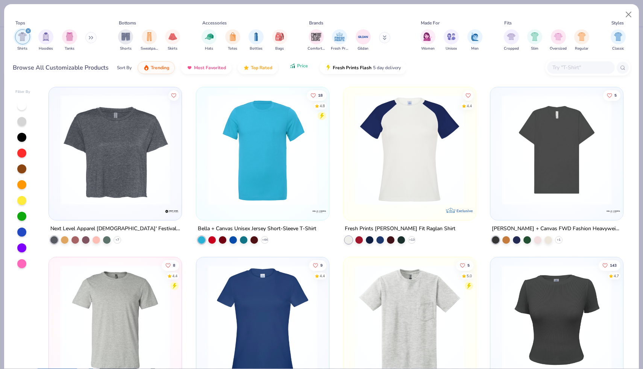
click at [301, 66] on span "Price" at bounding box center [302, 66] width 11 height 6
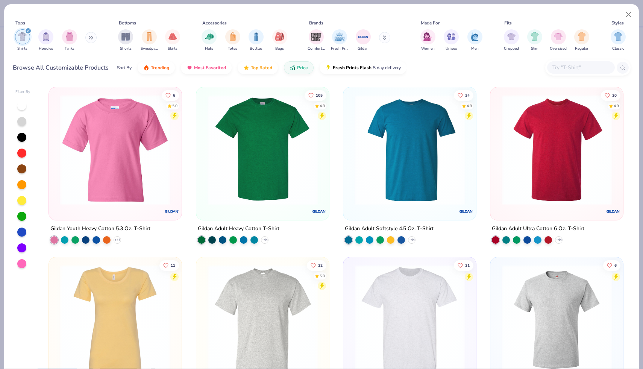
click at [270, 138] on img at bounding box center [263, 150] width 118 height 110
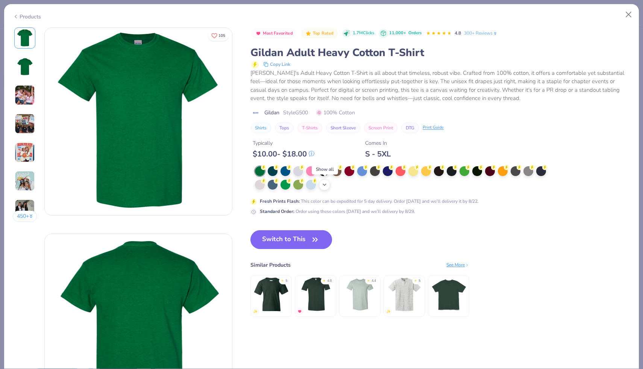
click at [321, 184] on div "+ 22" at bounding box center [324, 184] width 11 height 11
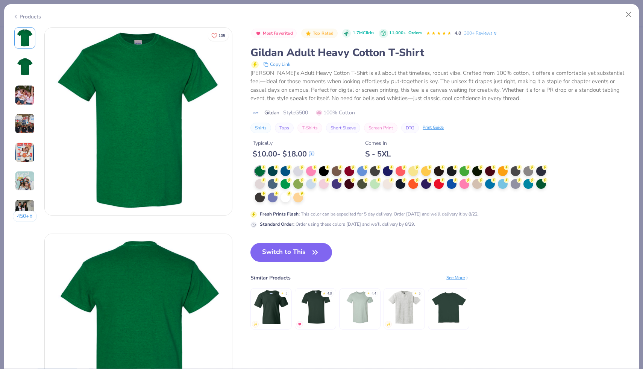
click at [313, 195] on div at bounding box center [403, 184] width 296 height 37
click at [287, 201] on div at bounding box center [285, 197] width 10 height 10
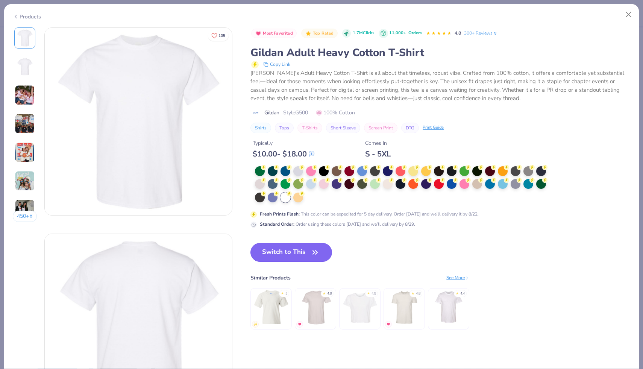
click at [300, 249] on button "Switch to This" at bounding box center [291, 252] width 82 height 19
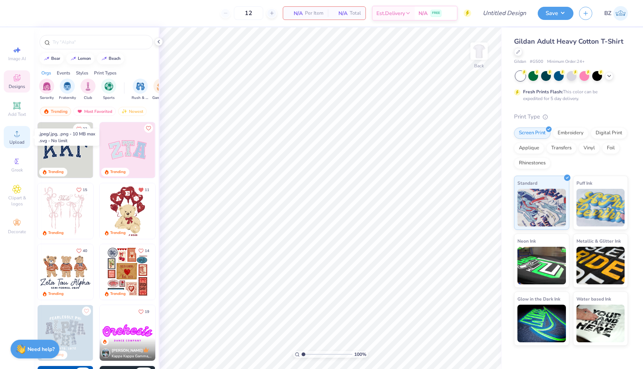
click at [18, 141] on span "Upload" at bounding box center [16, 142] width 15 height 6
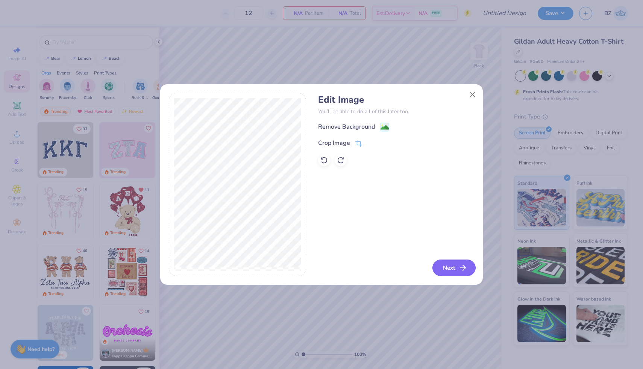
click at [441, 265] on button "Next" at bounding box center [453, 267] width 43 height 17
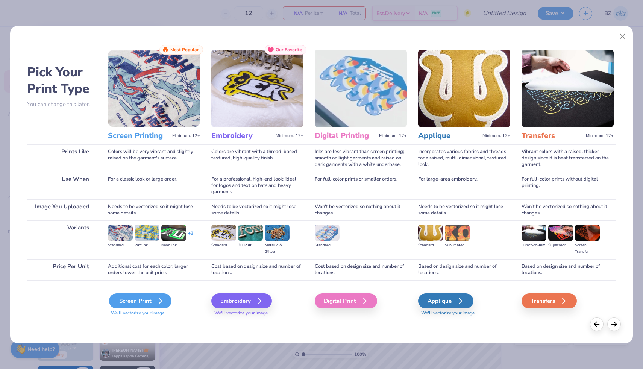
click at [155, 295] on div "Screen Print" at bounding box center [140, 300] width 62 height 15
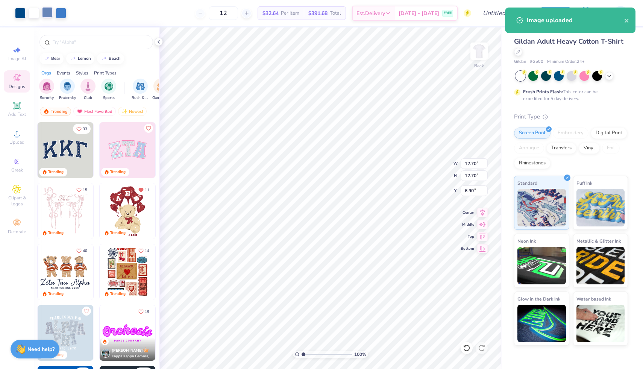
click at [45, 15] on div at bounding box center [47, 12] width 11 height 11
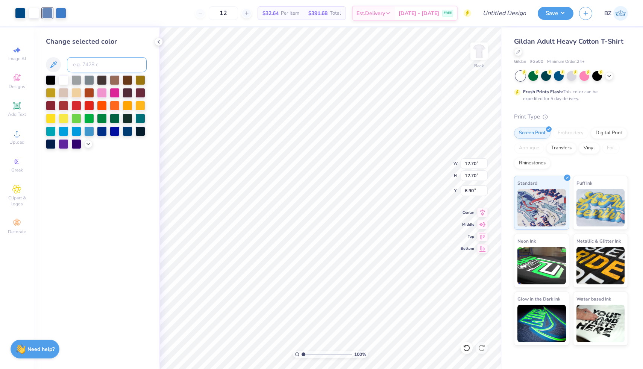
click at [83, 64] on input at bounding box center [107, 64] width 80 height 15
type input "301"
type input "5.08"
type input "3.22"
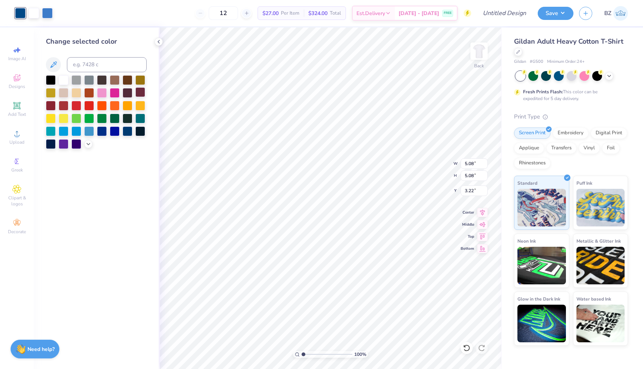
type input "3.90"
type input "3.35"
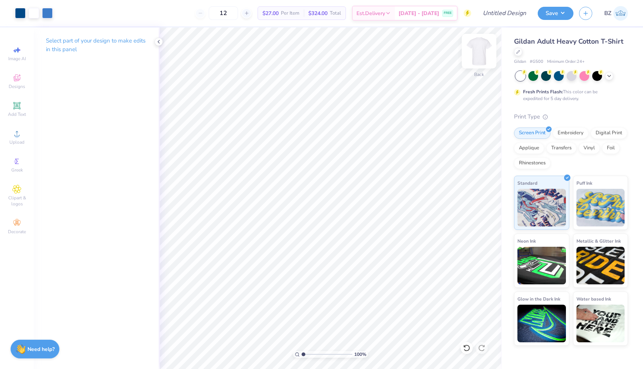
click at [469, 58] on img at bounding box center [479, 51] width 30 height 30
click at [20, 138] on div "Upload" at bounding box center [17, 137] width 26 height 22
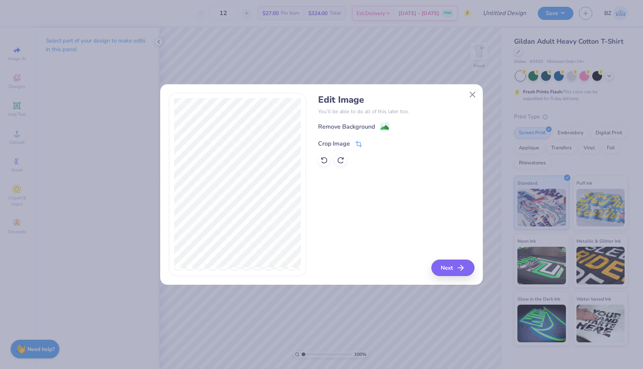
click at [359, 146] on icon at bounding box center [358, 144] width 7 height 7
click at [373, 143] on icon at bounding box center [371, 143] width 5 height 5
click at [387, 130] on image at bounding box center [385, 128] width 8 height 8
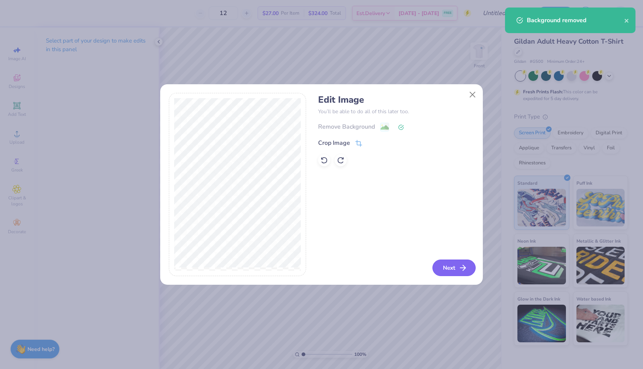
click at [439, 265] on button "Next" at bounding box center [453, 267] width 43 height 17
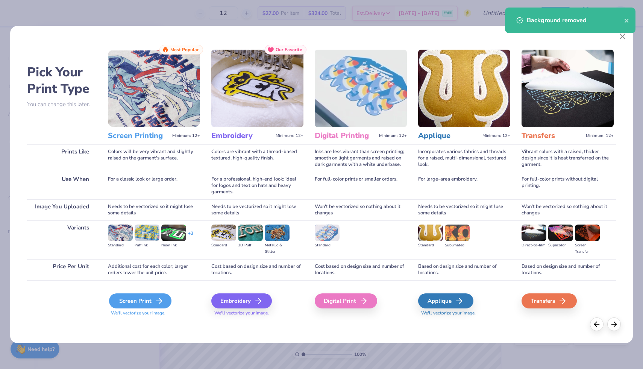
click at [159, 300] on icon at bounding box center [159, 300] width 9 height 9
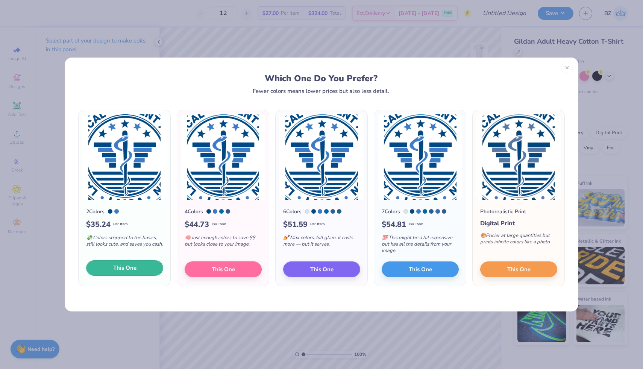
click at [144, 265] on button "This One" at bounding box center [124, 268] width 77 height 16
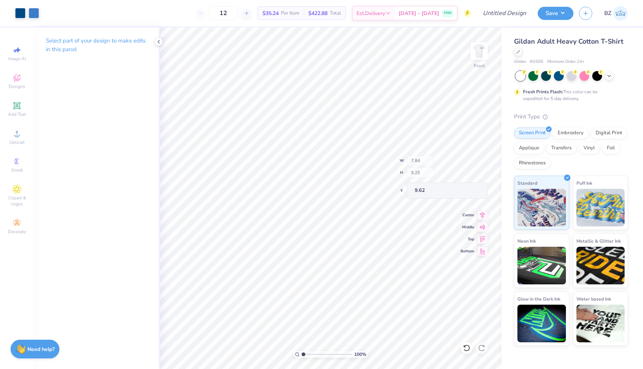
type input "0.89"
type input "0.94"
type input "9.69"
click at [341, 240] on div "Hold “Option ⌥” to see the space between elements." at bounding box center [371, 231] width 75 height 17
click at [377, 280] on li "Group" at bounding box center [383, 286] width 59 height 15
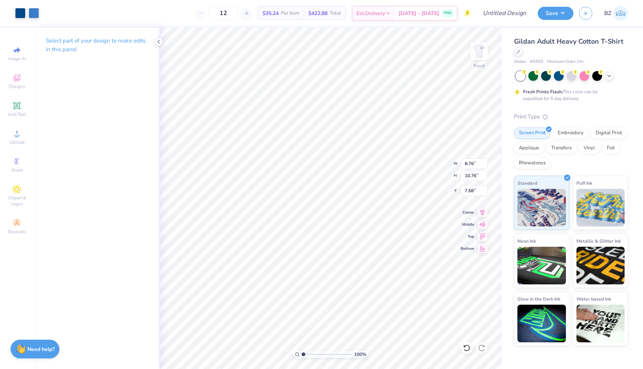
type input "8.76"
type input "10.76"
type input "7.68"
type input "9.74"
type input "11.95"
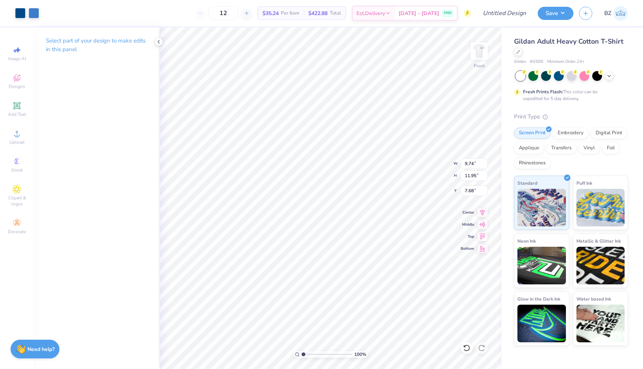
type input "6.98"
click at [19, 135] on icon at bounding box center [16, 133] width 5 height 5
click at [234, 17] on input "12" at bounding box center [223, 13] width 29 height 14
type input "1"
type input "35"
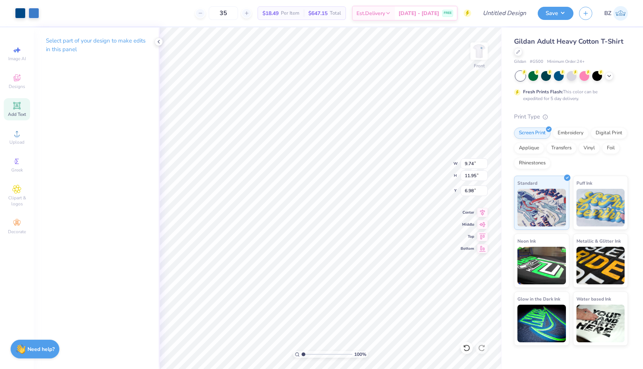
click at [20, 115] on span "Add Text" at bounding box center [17, 114] width 18 height 6
type input "5.91"
type input "1.71"
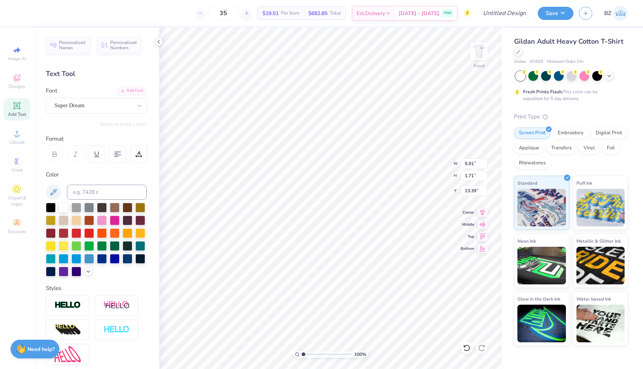
type input "21.91"
type input "9.74"
type input "11.95"
type input "6.98"
type input "5.91"
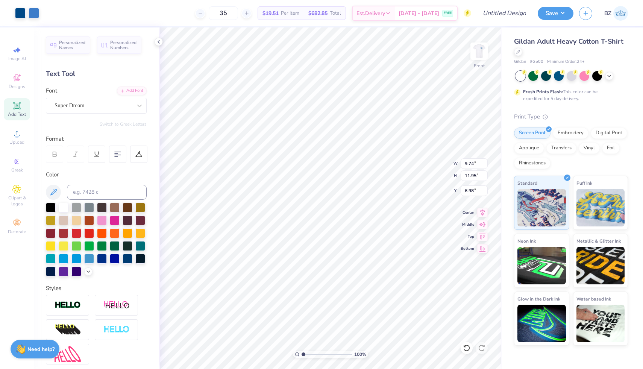
type input "1.71"
type input "21.91"
click at [104, 191] on input at bounding box center [107, 192] width 80 height 15
type input "660"
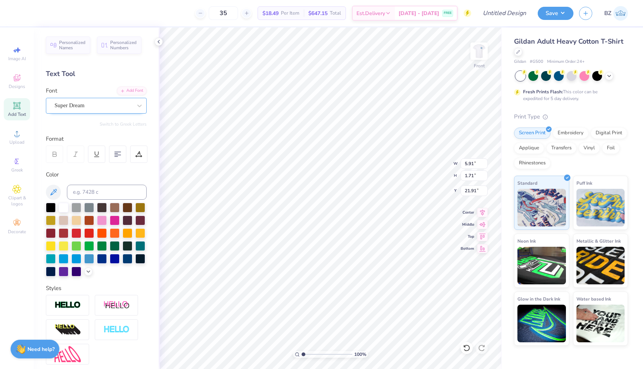
type textarea "Montclair State"
click at [124, 106] on div "Super Dream" at bounding box center [93, 106] width 79 height 12
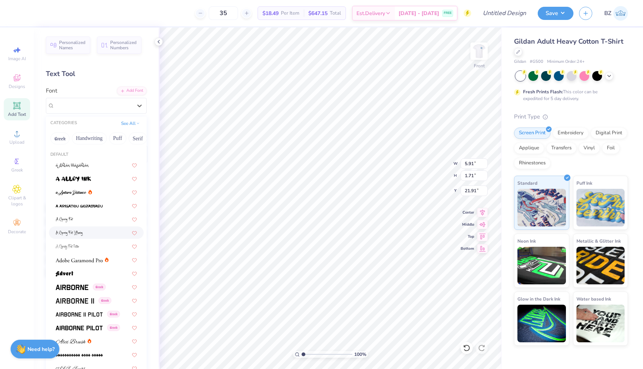
scroll to position [105, 0]
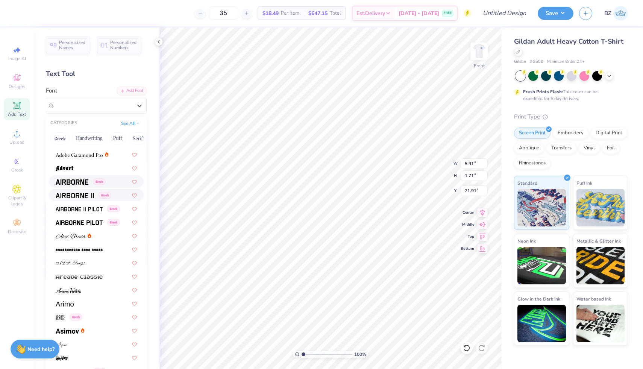
click at [75, 184] on img at bounding box center [72, 181] width 33 height 5
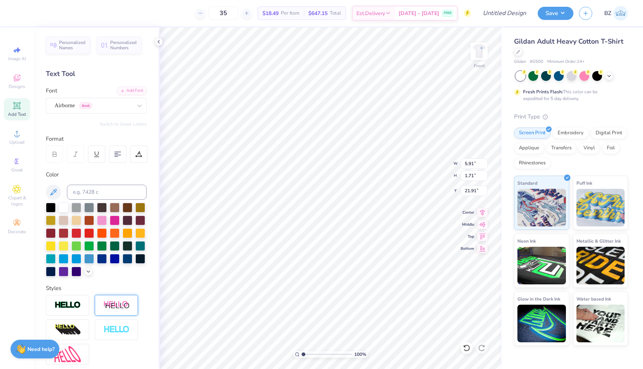
scroll to position [68, 0]
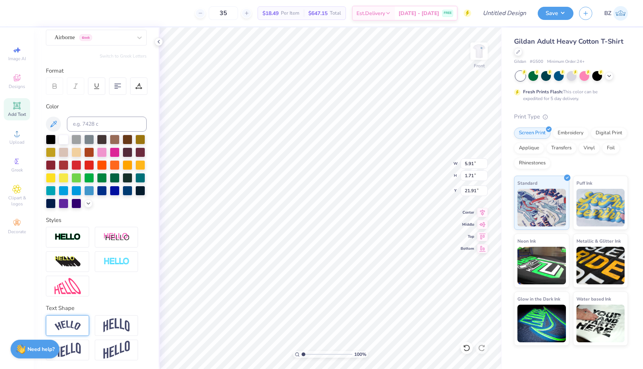
click at [70, 321] on img at bounding box center [68, 325] width 26 height 10
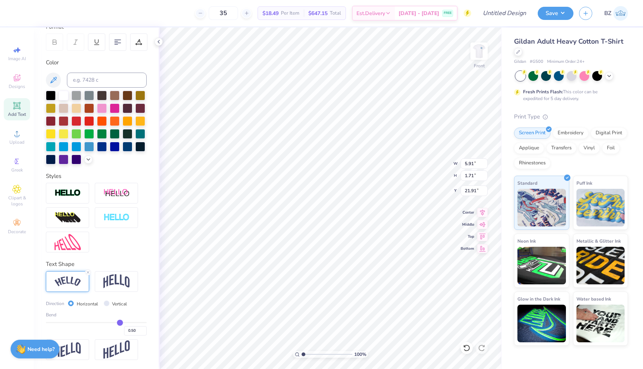
type input "0.49"
type input "0.46"
type input "0.43"
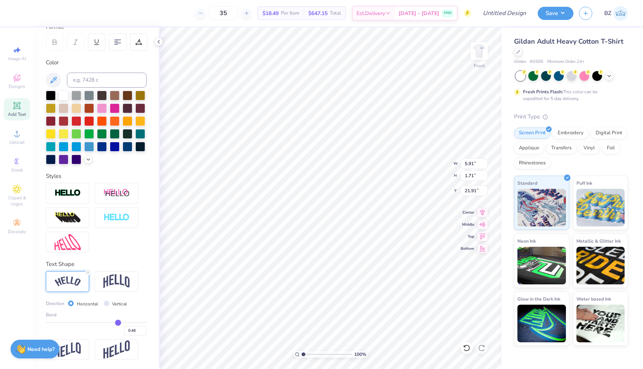
type input "0.43"
type input "0.39"
type input "0.36"
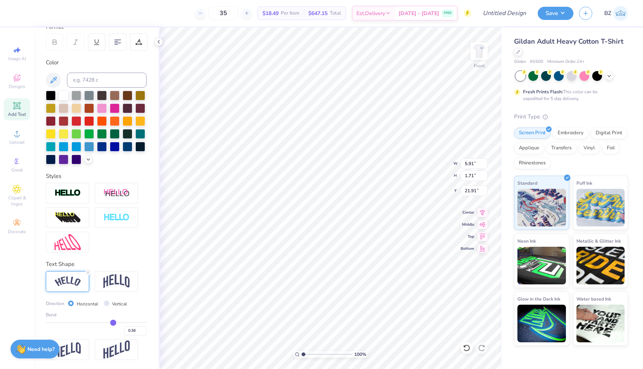
type input "0.31"
type input "0.27"
type input "0.24"
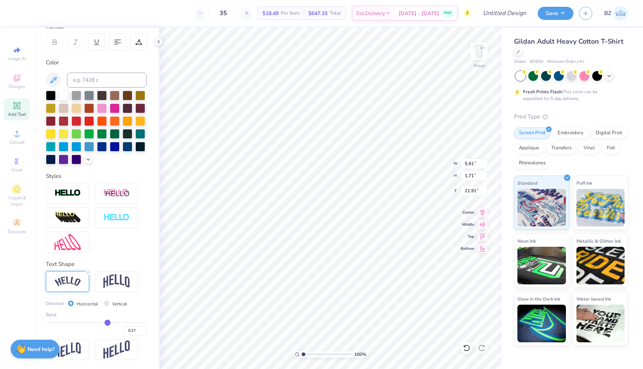
type input "0.24"
type input "0.22"
type input "0.19"
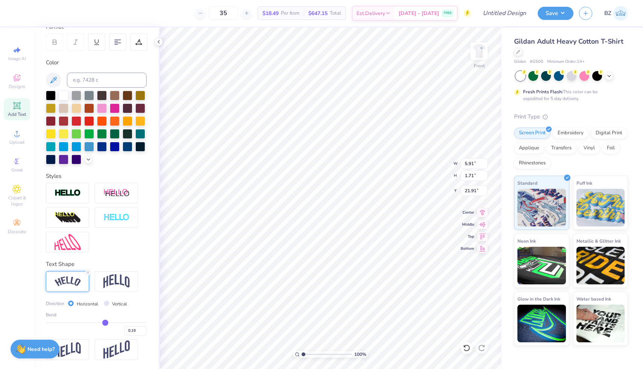
type input "0.16"
type input "0.14"
type input "0.12"
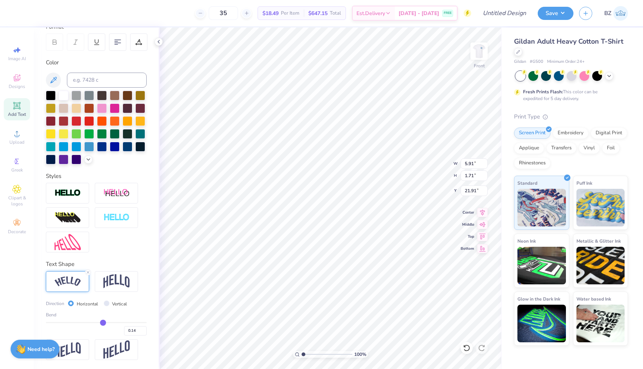
type input "0.12"
type input "0.09"
type input "0.07"
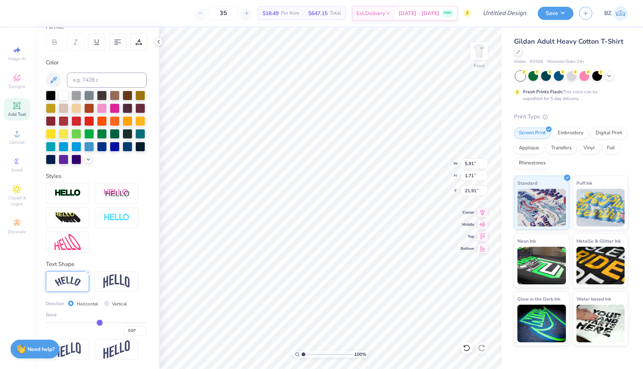
type input "0.05"
type input "0.03"
type input "0.02"
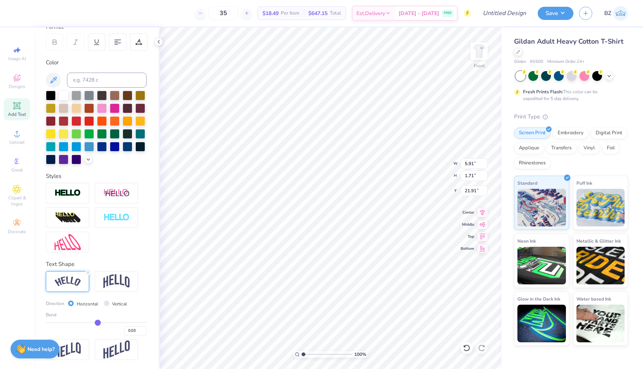
type input "0.02"
type input "0.01"
drag, startPoint x: 120, startPoint y: 322, endPoint x: 96, endPoint y: 321, distance: 23.3
click at [96, 322] on input "range" at bounding box center [96, 322] width 101 height 1
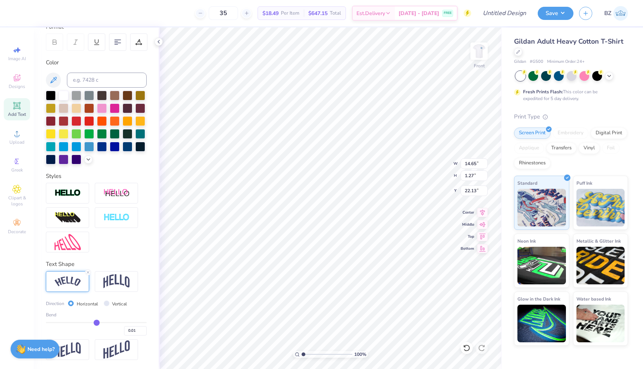
type input "0.05"
type input "0.07"
type input "0.08"
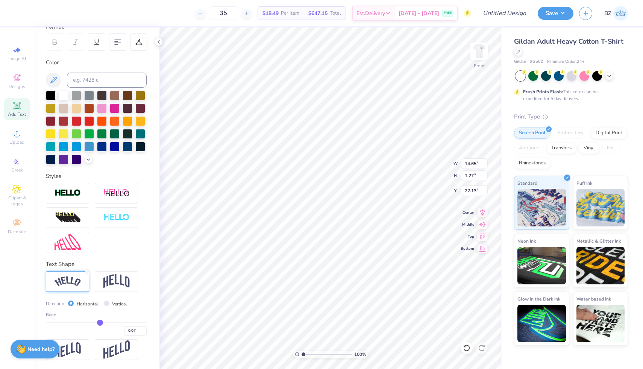
type input "0.08"
type input "0.1"
type input "0.10"
type input "0.12"
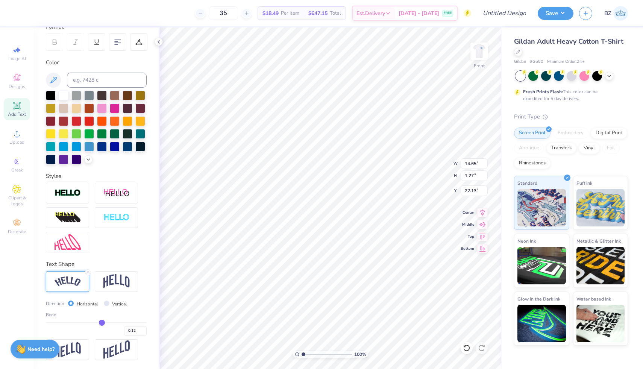
type input "0.13"
type input "0.15"
type input "0.17"
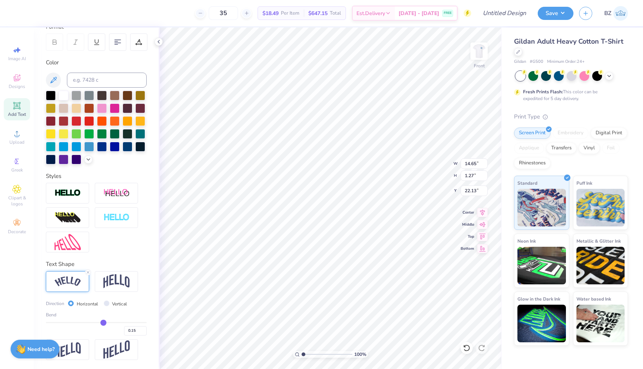
type input "0.17"
type input "0.19"
type input "0.2"
type input "0.20"
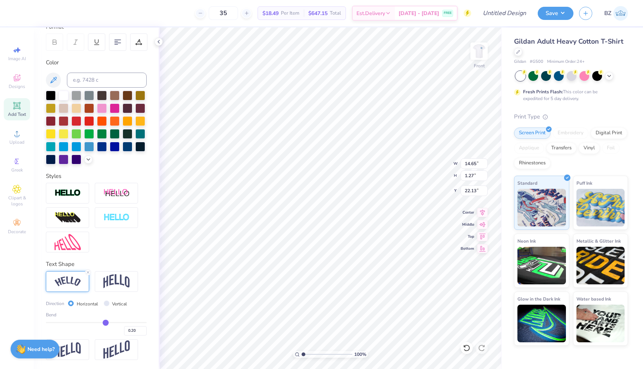
type input "0.21"
drag, startPoint x: 98, startPoint y: 321, endPoint x: 106, endPoint y: 321, distance: 7.9
type input "0.21"
click at [106, 322] on input "range" at bounding box center [96, 322] width 101 height 1
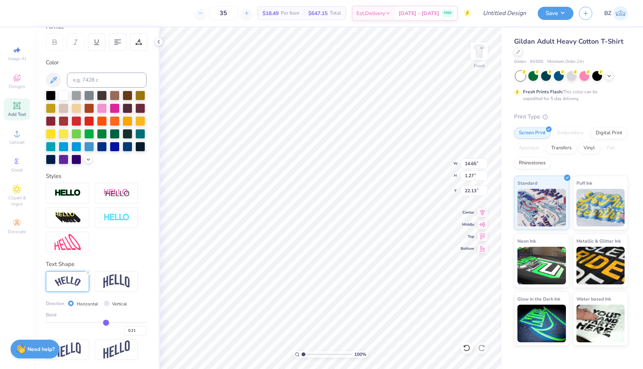
type input "1.58"
type input "21.98"
type input "0.25"
type input "0.26"
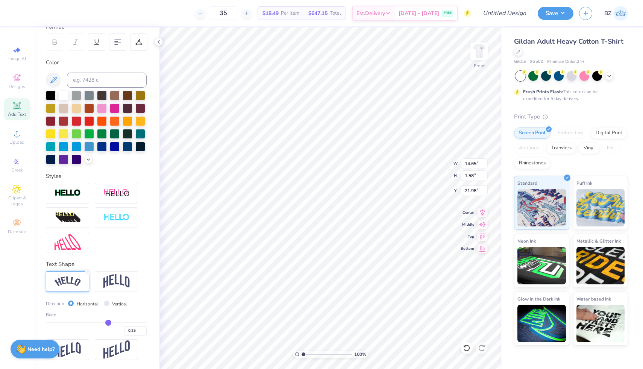
type input "0.26"
type input "0.28"
type input "0.29"
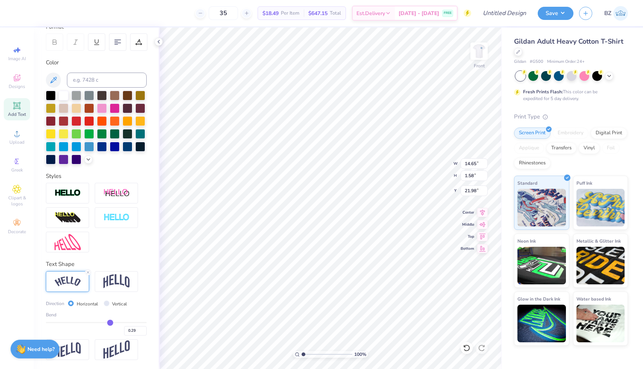
type input "0.31"
type input "0.33"
type input "0.34"
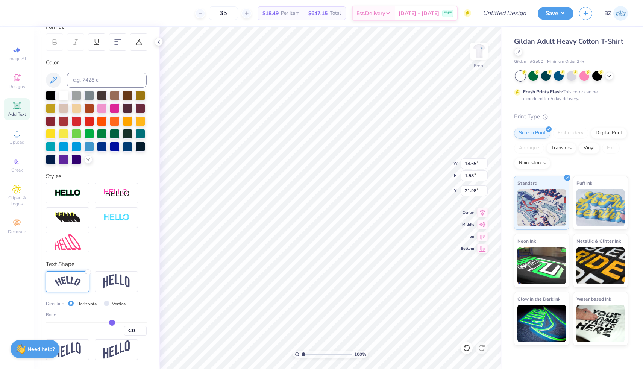
type input "0.34"
type input "0.35"
type input "0.36"
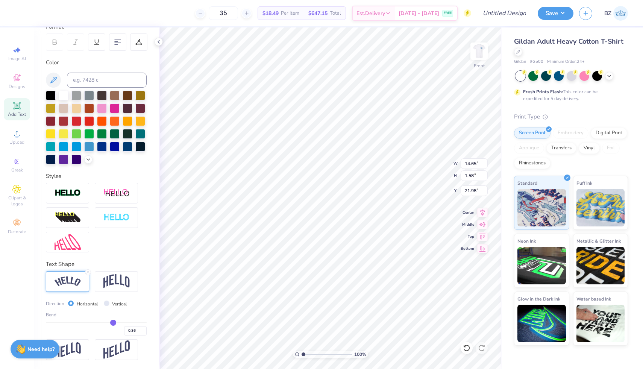
type input "0.37"
drag, startPoint x: 107, startPoint y: 321, endPoint x: 114, endPoint y: 321, distance: 6.8
type input "0.37"
click at [114, 322] on input "range" at bounding box center [96, 322] width 101 height 1
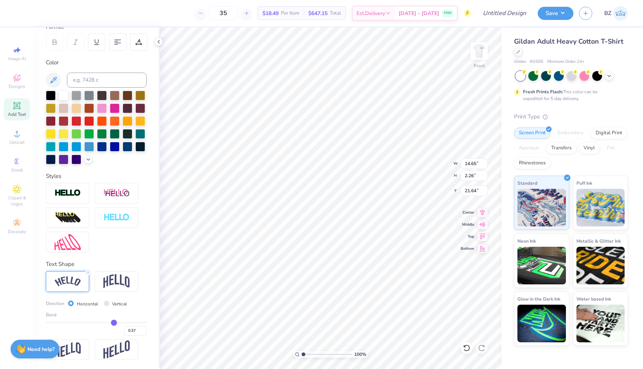
type input "4.72"
click at [370, 180] on li "Duplicate" at bounding box center [380, 180] width 59 height 15
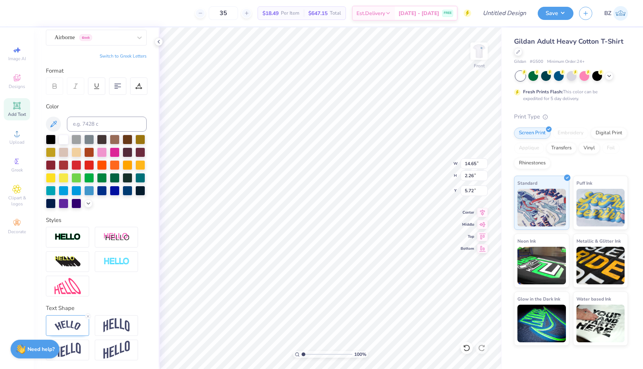
type input "21.75"
type textarea "University"
click at [108, 296] on div "Personalized Names Personalized Numbers Text Tool Add Font Font Airborne Greek …" at bounding box center [96, 197] width 125 height 341
click at [78, 322] on img at bounding box center [68, 325] width 26 height 10
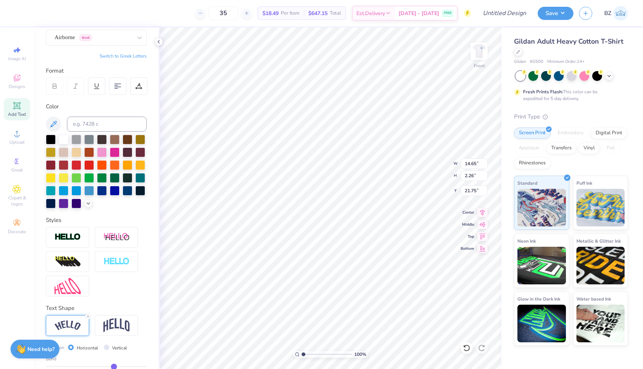
scroll to position [112, 0]
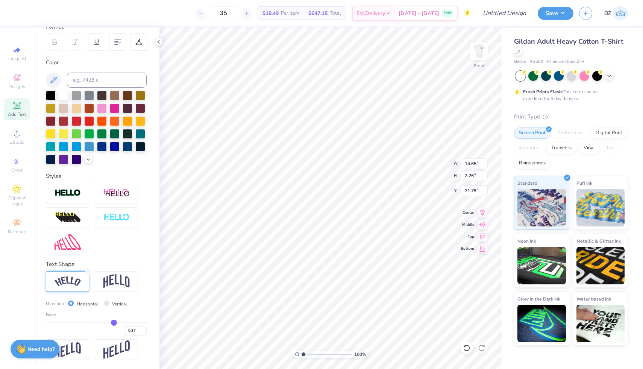
type input "0.33"
type input "0.31"
type input "0.27"
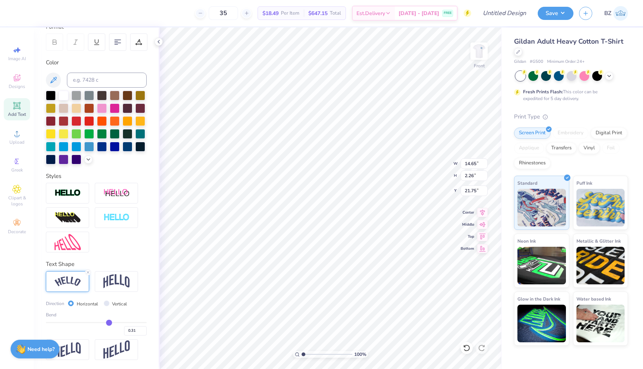
type input "0.27"
type input "0.23"
type input "0.17"
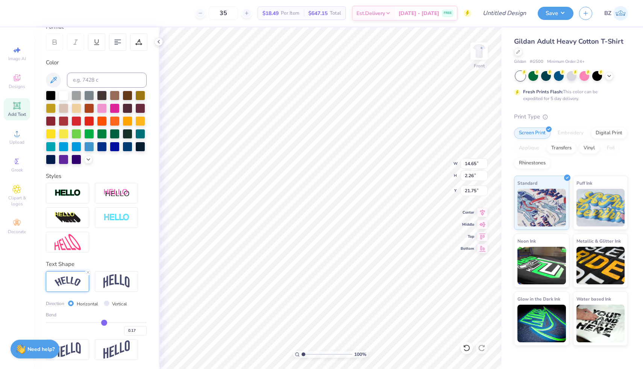
type input "0.12"
type input "0.07"
type input "0.03"
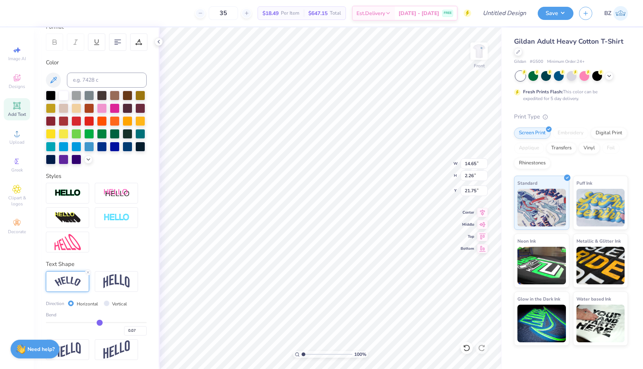
type input "0.03"
type input "0"
type input "0.00"
type input "-0.04"
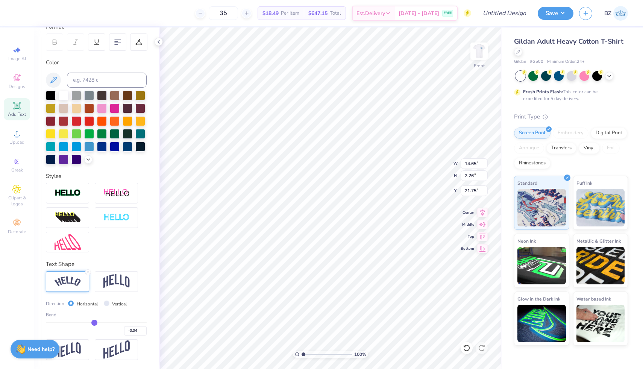
type input "-0.08"
type input "-0.11"
type input "-0.14"
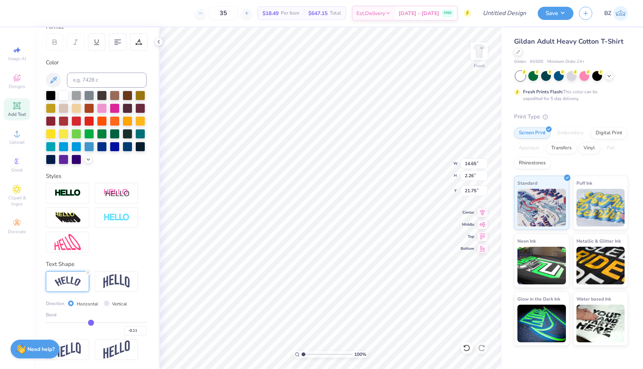
type input "-0.14"
type input "-0.2"
type input "-0.20"
type input "-0.23"
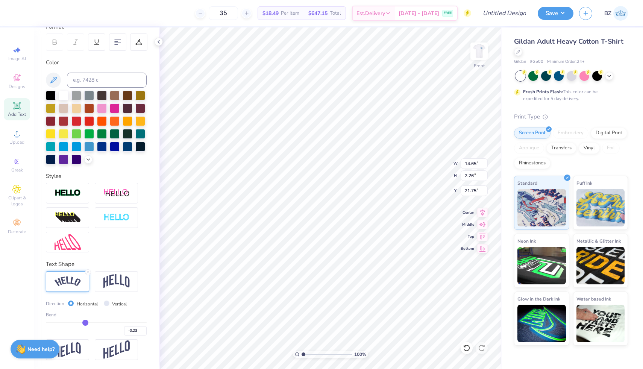
type input "-0.26"
type input "-0.28"
type input "-0.31"
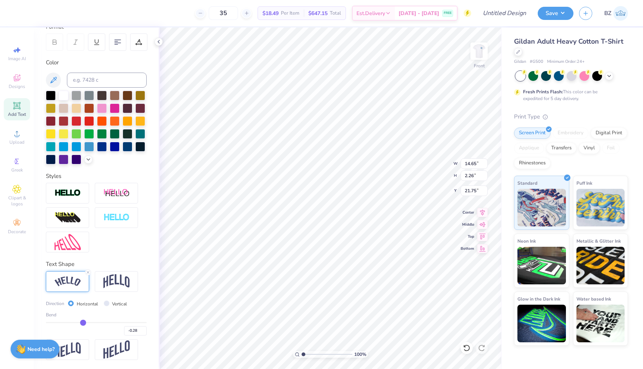
type input "-0.31"
type input "-0.33"
type input "-0.35"
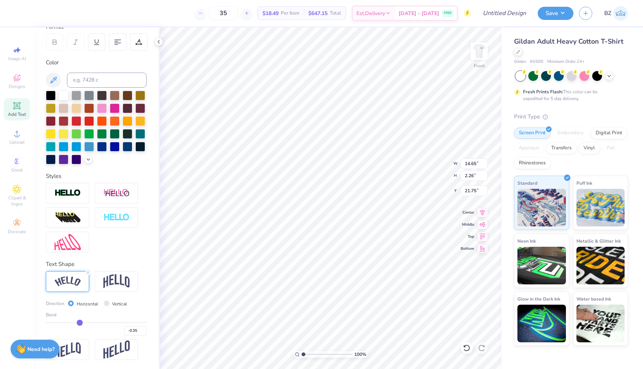
type input "-0.37"
type input "-0.39"
type input "-0.4"
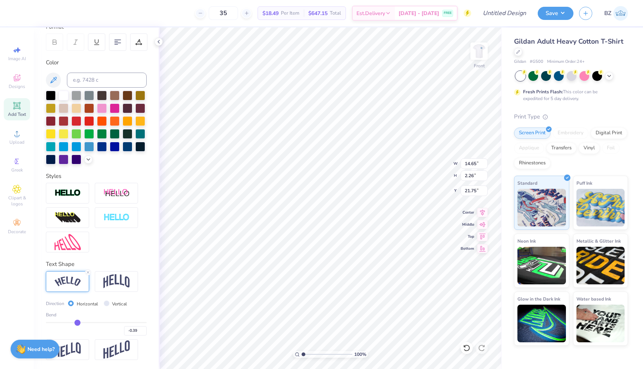
type input "-0.40"
type input "-0.41"
type input "-0.43"
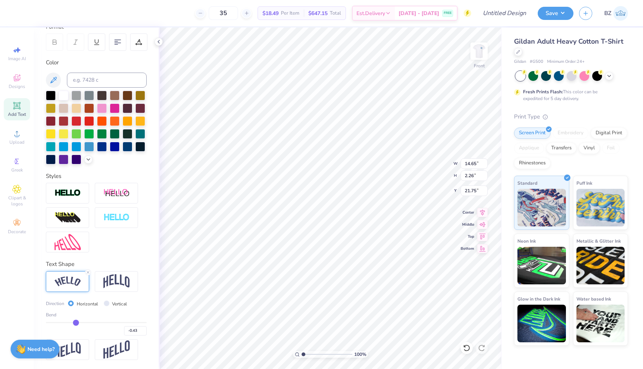
type input "-0.44"
type input "-0.45"
type input "-0.46"
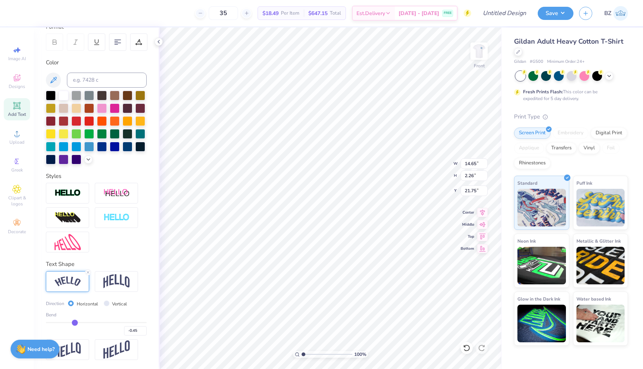
type input "-0.46"
drag, startPoint x: 112, startPoint y: 321, endPoint x: 74, endPoint y: 321, distance: 37.2
click at [74, 322] on input "range" at bounding box center [96, 322] width 101 height 1
type input "-0.45"
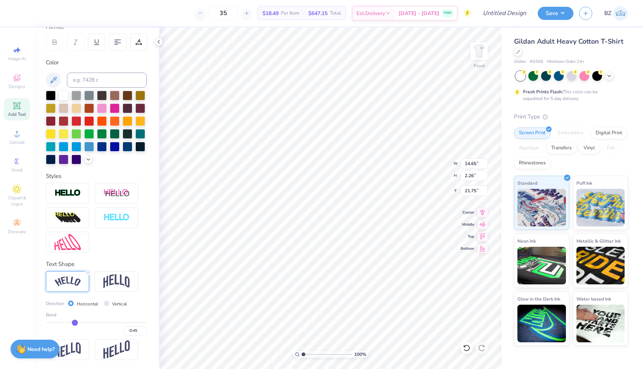
type input "-0.43"
type input "-0.42"
type input "-0.41"
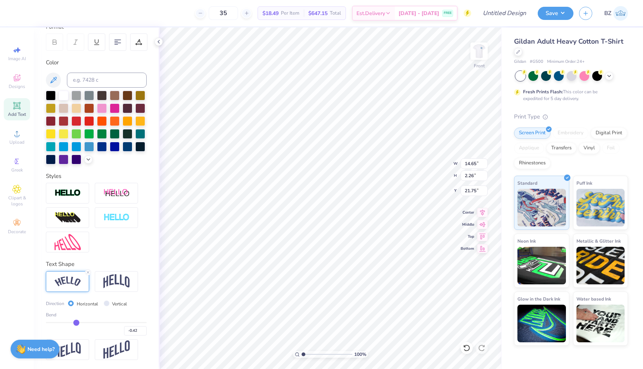
type input "-0.41"
type input "-0.4"
type input "-0.40"
type input "-0.39"
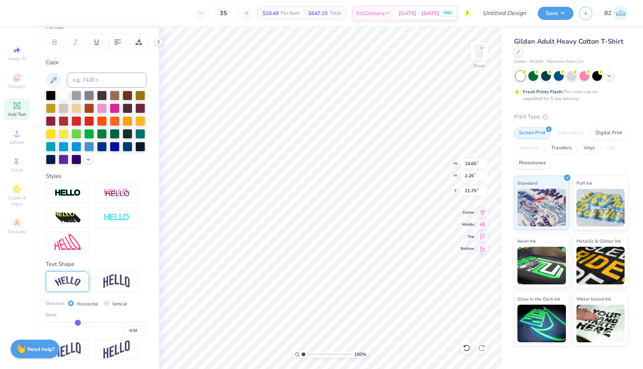
type input "-0.38"
type input "-0.37"
type input "-0.36"
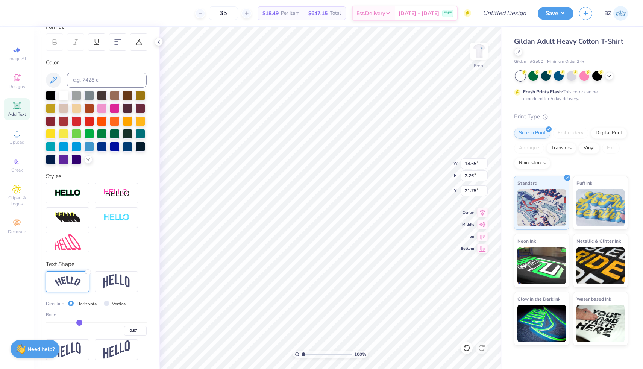
type input "-0.36"
type input "-0.35"
type input "-0.34"
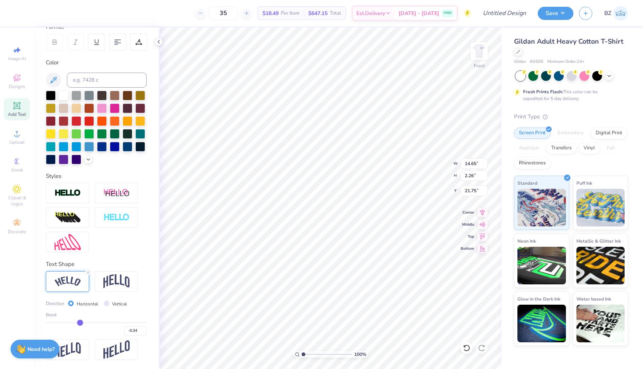
type input "-0.33"
drag, startPoint x: 74, startPoint y: 322, endPoint x: 80, endPoint y: 322, distance: 6.0
type input "-0.33"
click at [80, 322] on input "range" at bounding box center [96, 322] width 101 height 1
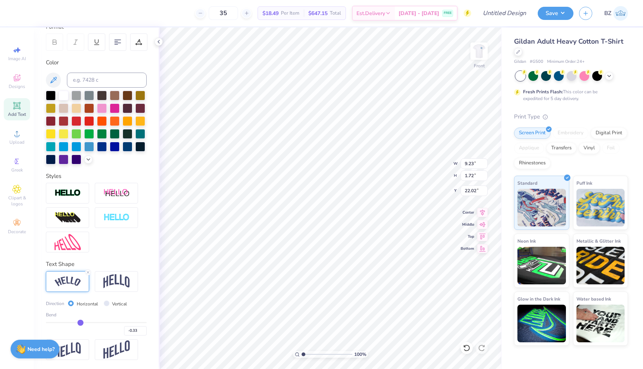
type input "19.20"
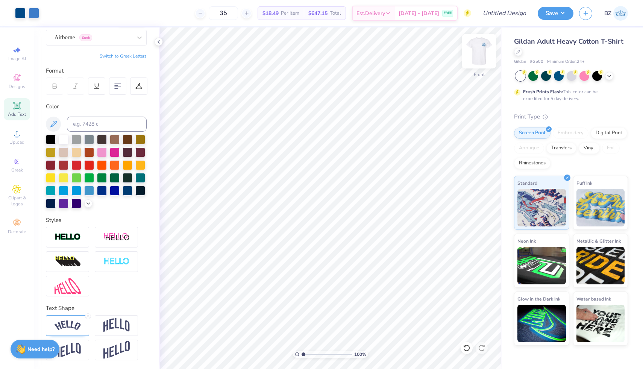
click at [484, 50] on img at bounding box center [479, 51] width 30 height 30
click at [502, 9] on input "Design Title" at bounding box center [495, 13] width 74 height 15
click at [567, 11] on button "Save" at bounding box center [556, 12] width 36 height 13
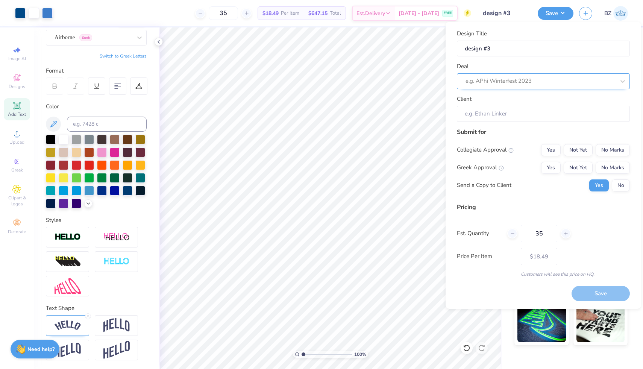
click at [555, 76] on div at bounding box center [540, 81] width 150 height 10
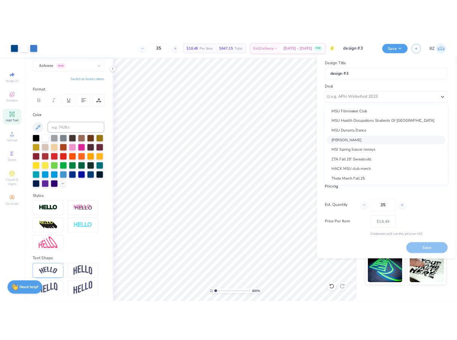
scroll to position [82, 0]
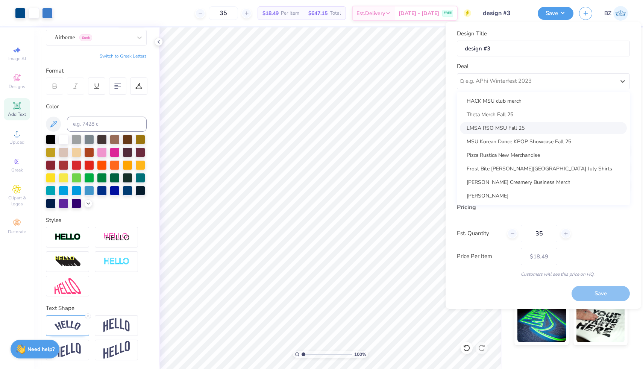
click at [519, 127] on div "LMSA RSO MSU Fall 25" at bounding box center [543, 128] width 167 height 12
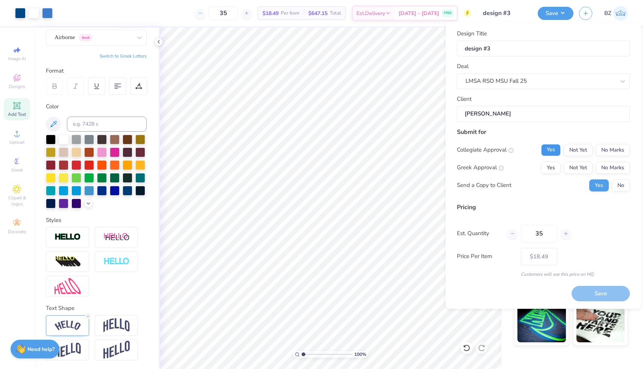
click at [547, 151] on button "Yes" at bounding box center [551, 150] width 20 height 12
click at [600, 167] on button "No Marks" at bounding box center [613, 168] width 34 height 12
click at [588, 289] on button "Save" at bounding box center [601, 293] width 58 height 15
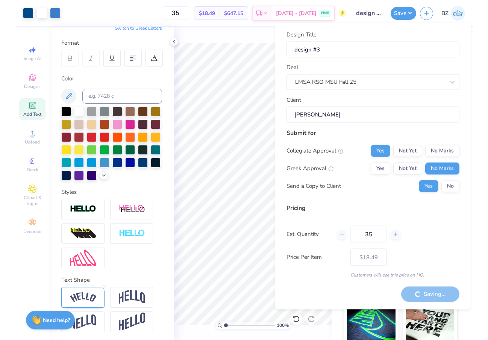
scroll to position [97, 0]
